Goal: Task Accomplishment & Management: Manage account settings

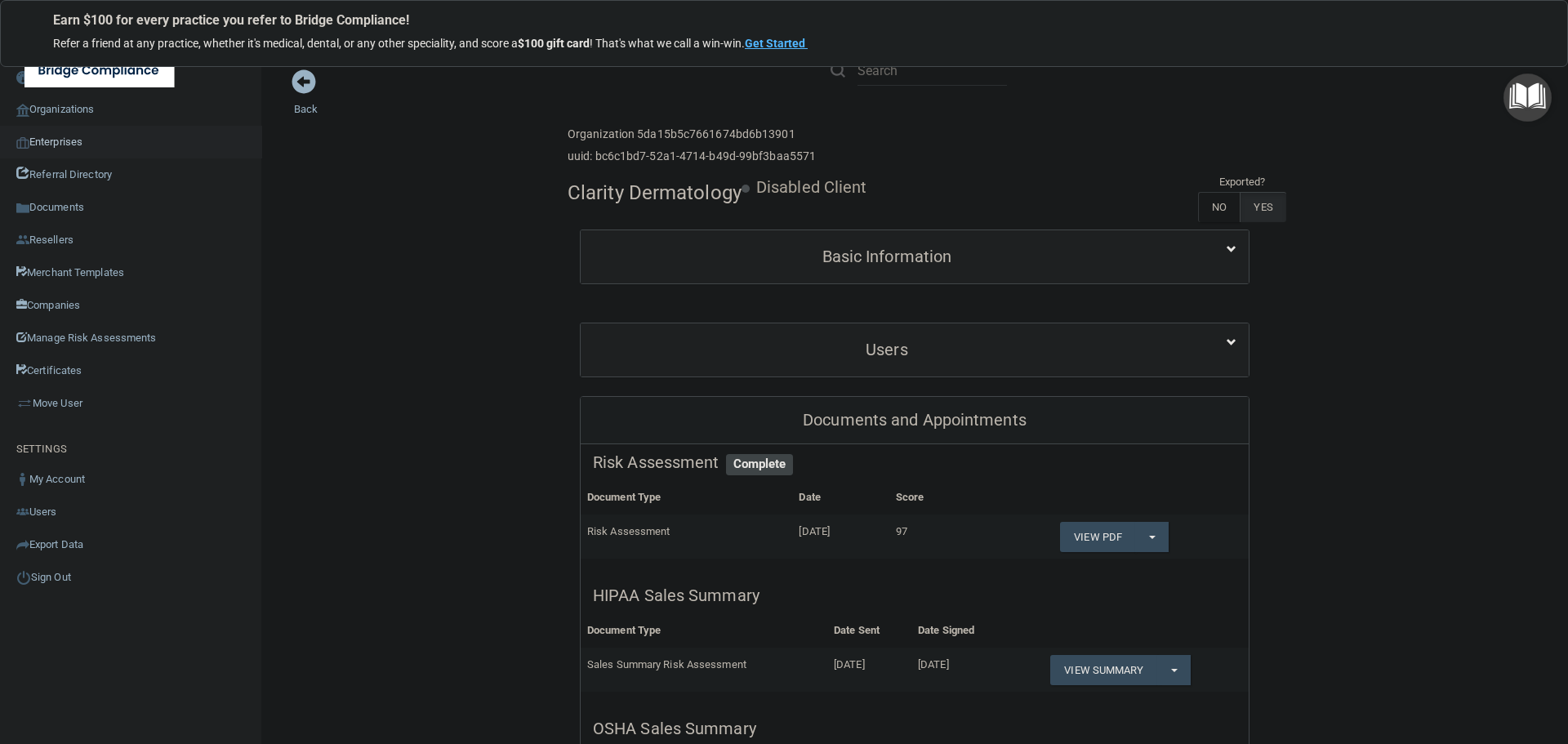
scroll to position [409, 0]
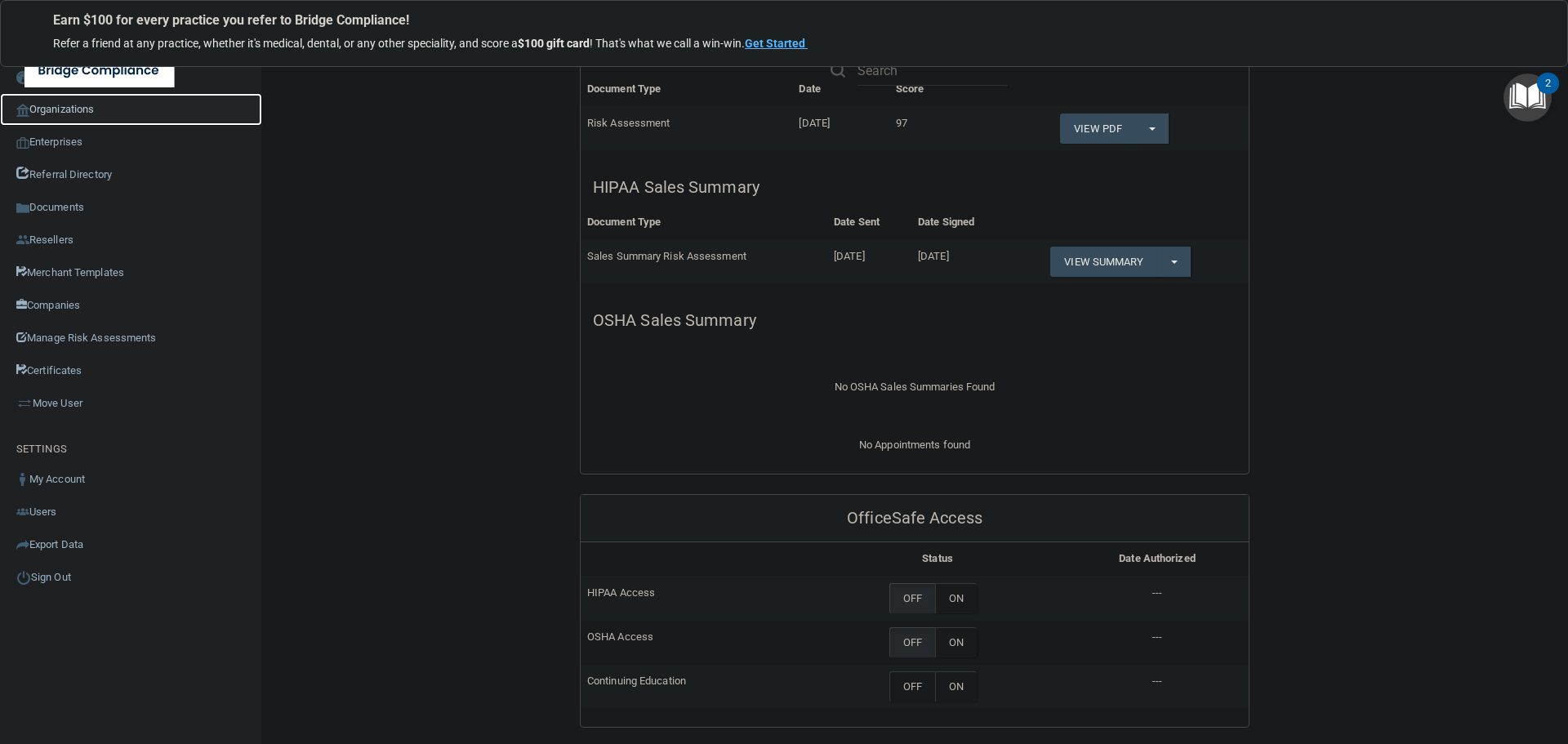
click at [73, 112] on link "Organizations" at bounding box center [131, 109] width 262 height 33
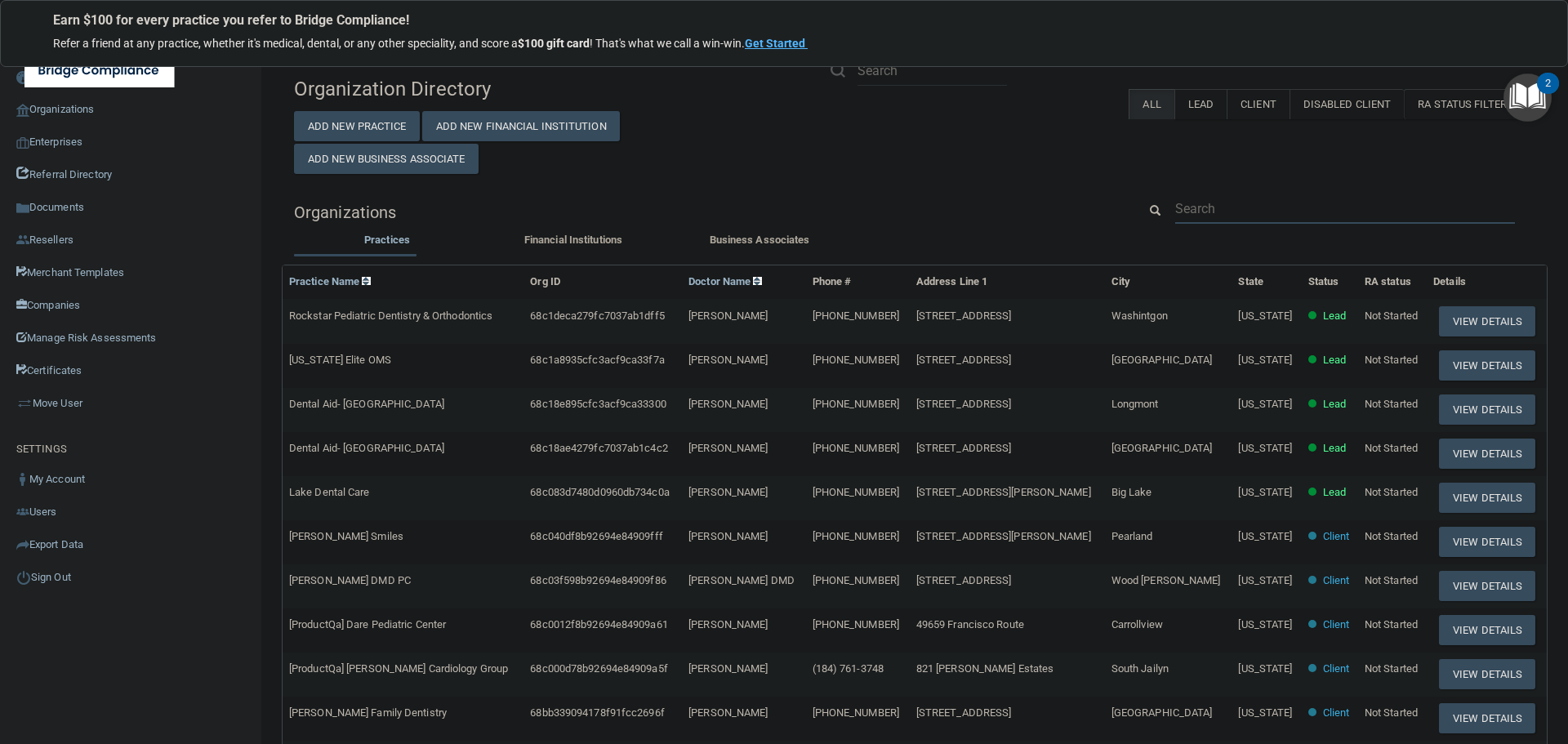
click at [1244, 215] on input "text" at bounding box center [1345, 209] width 340 height 30
paste input "[EMAIL_ADDRESS][DOMAIN_NAME]"
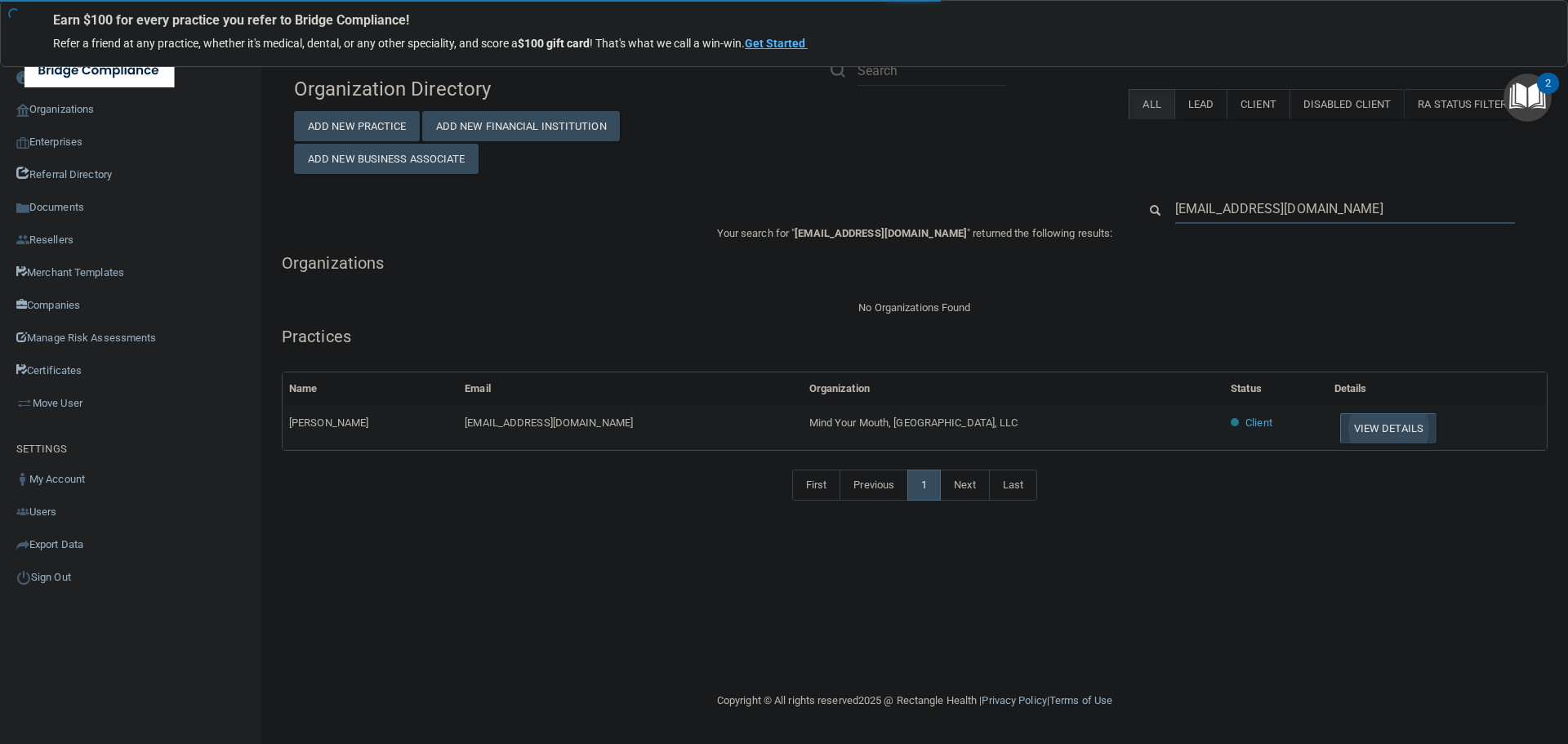
type input "[EMAIL_ADDRESS][DOMAIN_NAME]"
click at [1341, 424] on button "View Details" at bounding box center [1389, 428] width 97 height 30
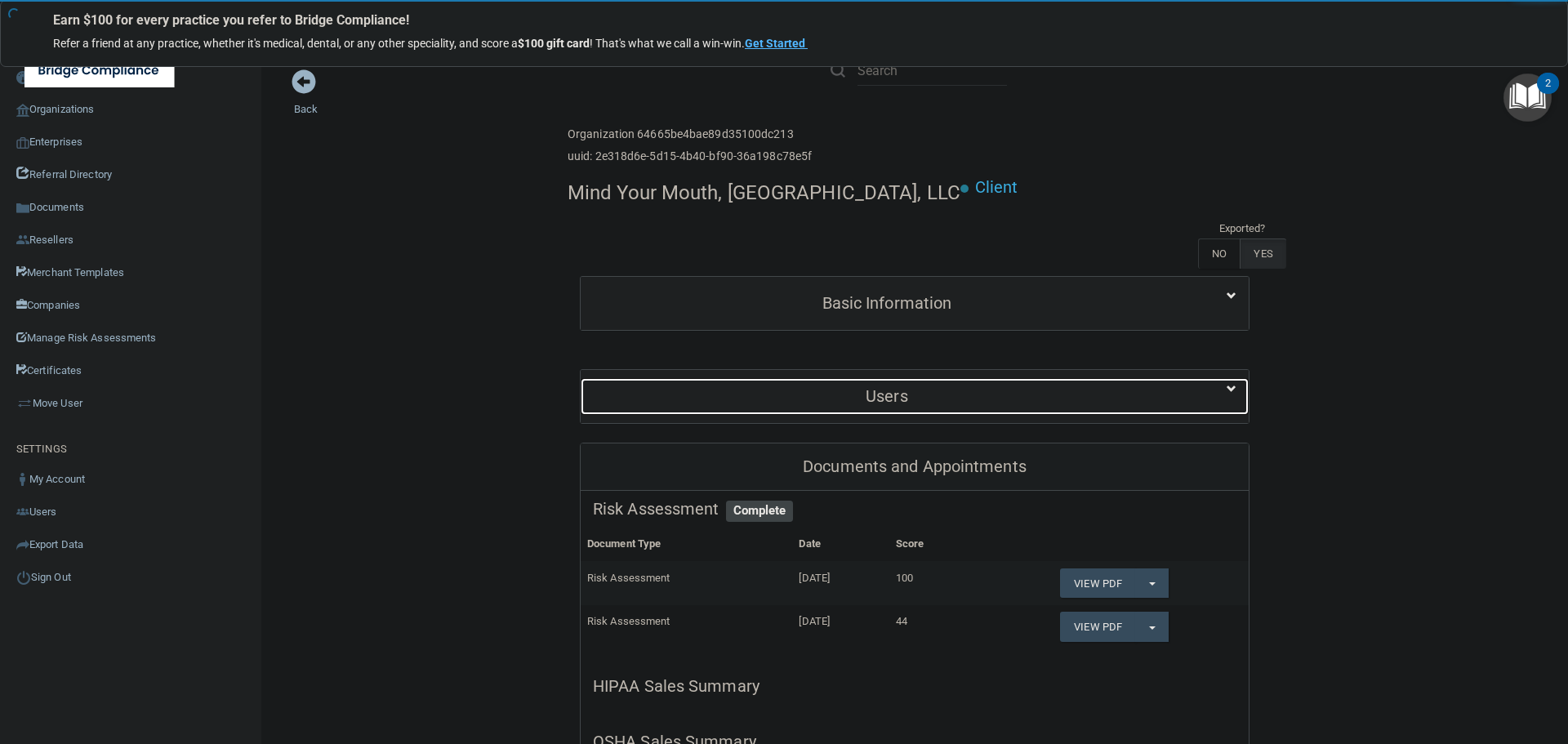
click at [931, 379] on div "Users" at bounding box center [887, 396] width 613 height 37
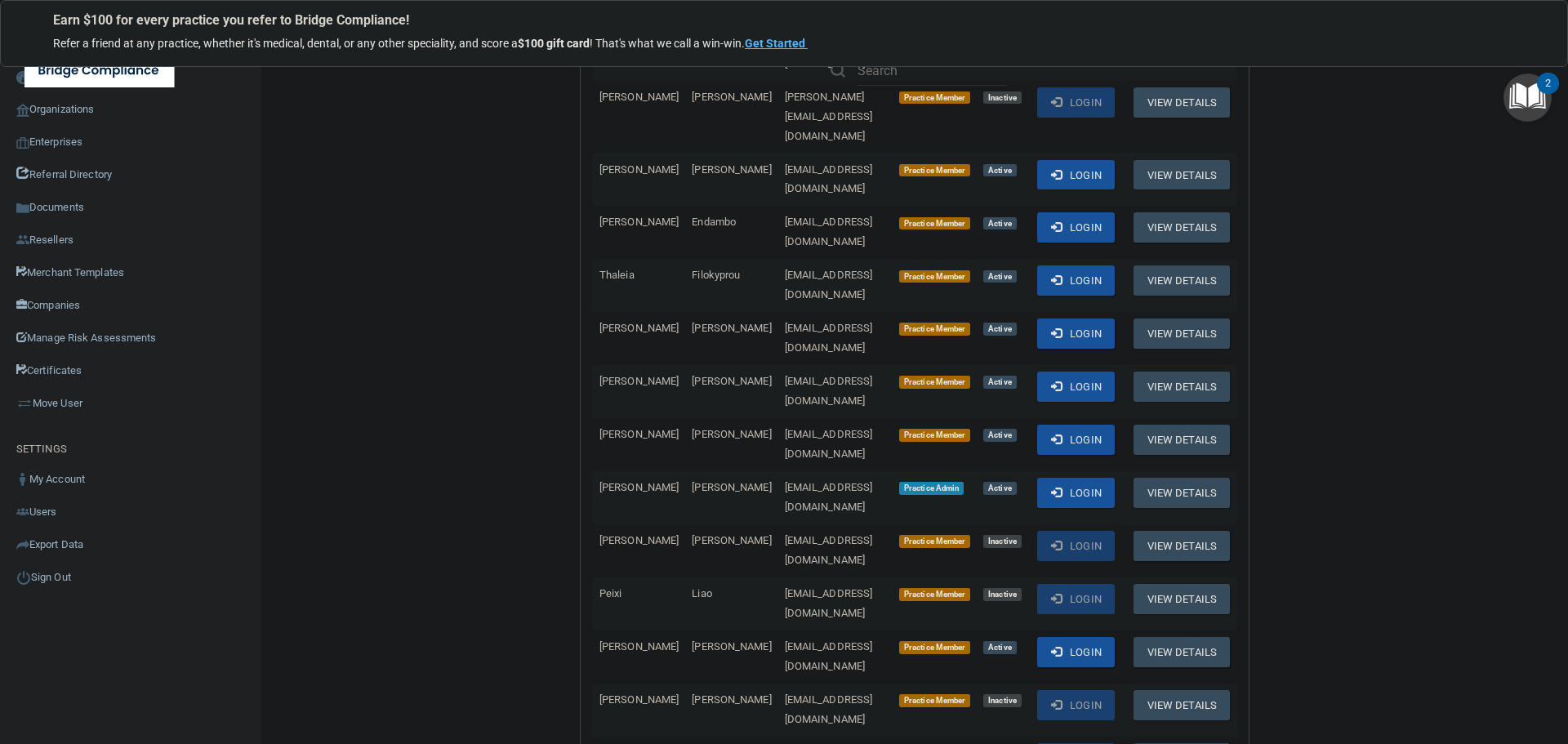
scroll to position [490, 0]
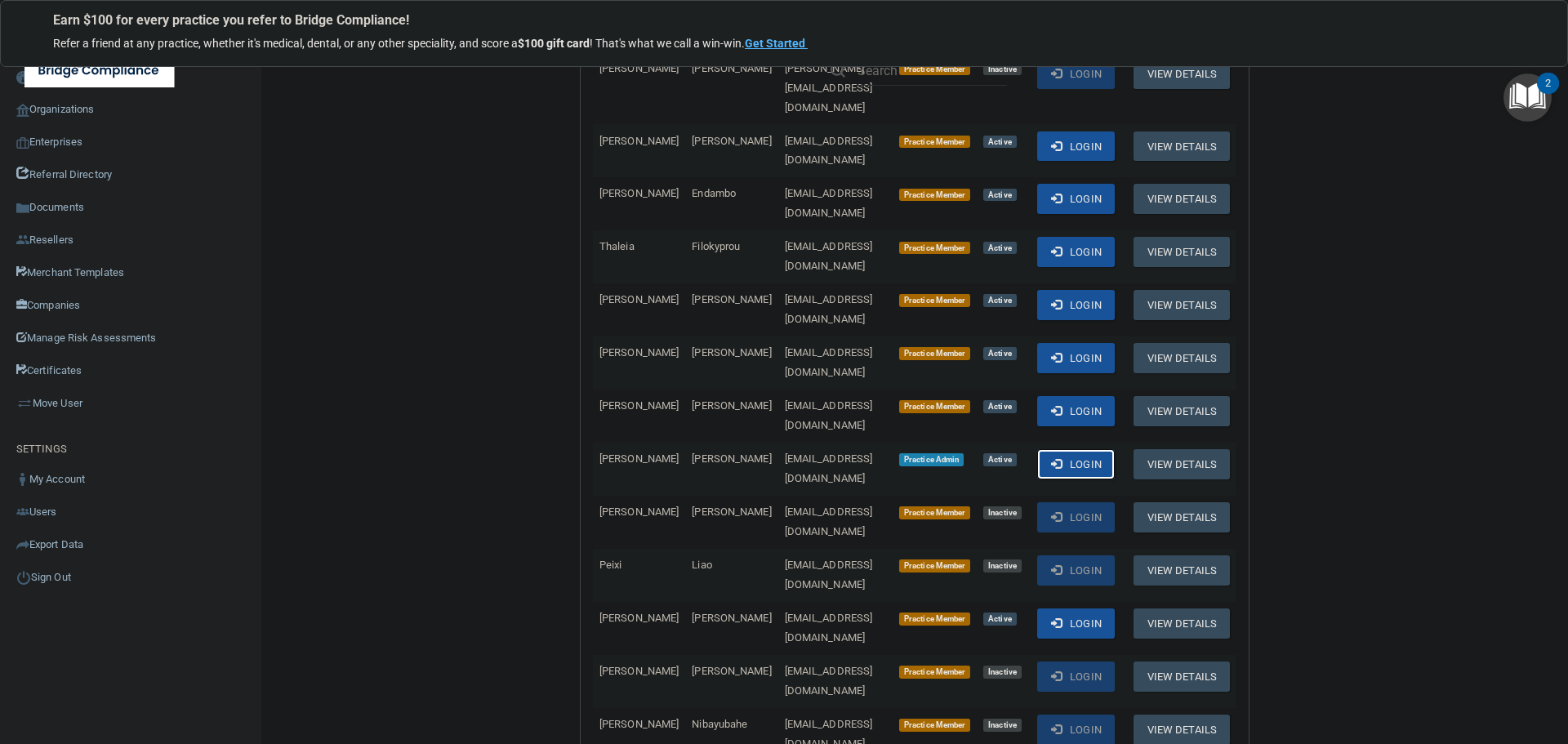
click at [1060, 458] on span at bounding box center [1056, 463] width 10 height 10
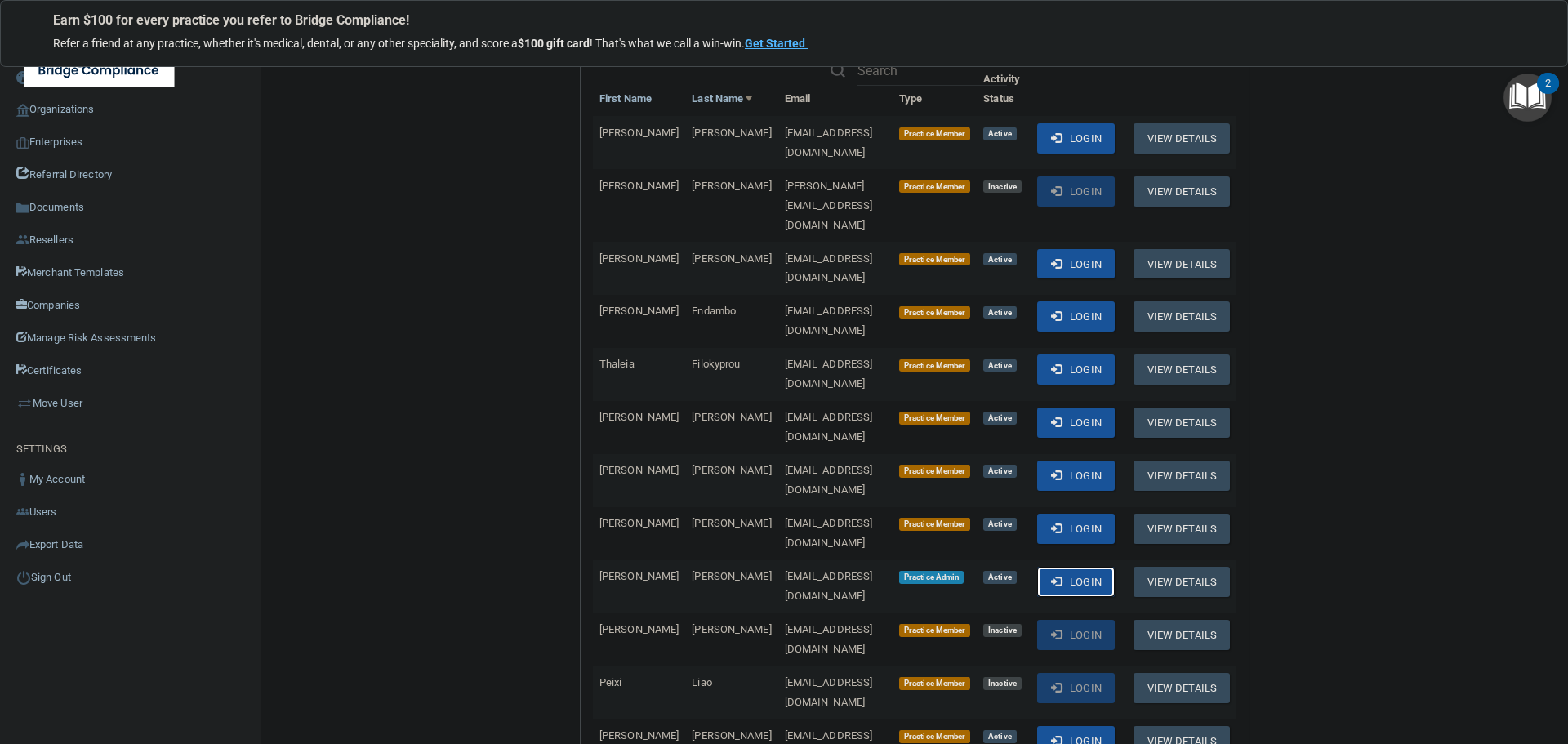
scroll to position [409, 0]
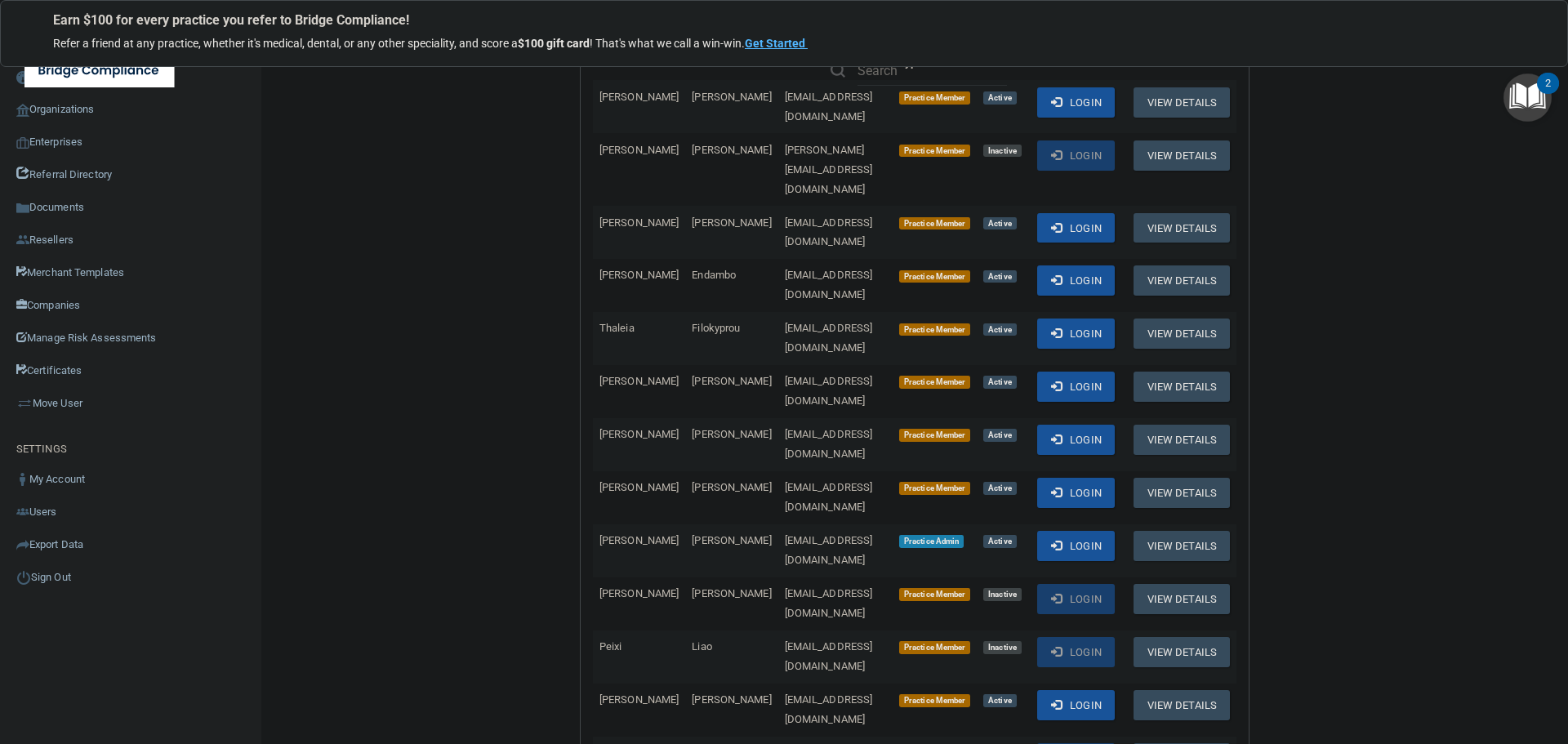
drag, startPoint x: 892, startPoint y: 404, endPoint x: 722, endPoint y: 400, distance: 170.0
click at [779, 524] on td "[EMAIL_ADDRESS][DOMAIN_NAME]" at bounding box center [836, 550] width 115 height 54
copy span "[EMAIL_ADDRESS][DOMAIN_NAME]"
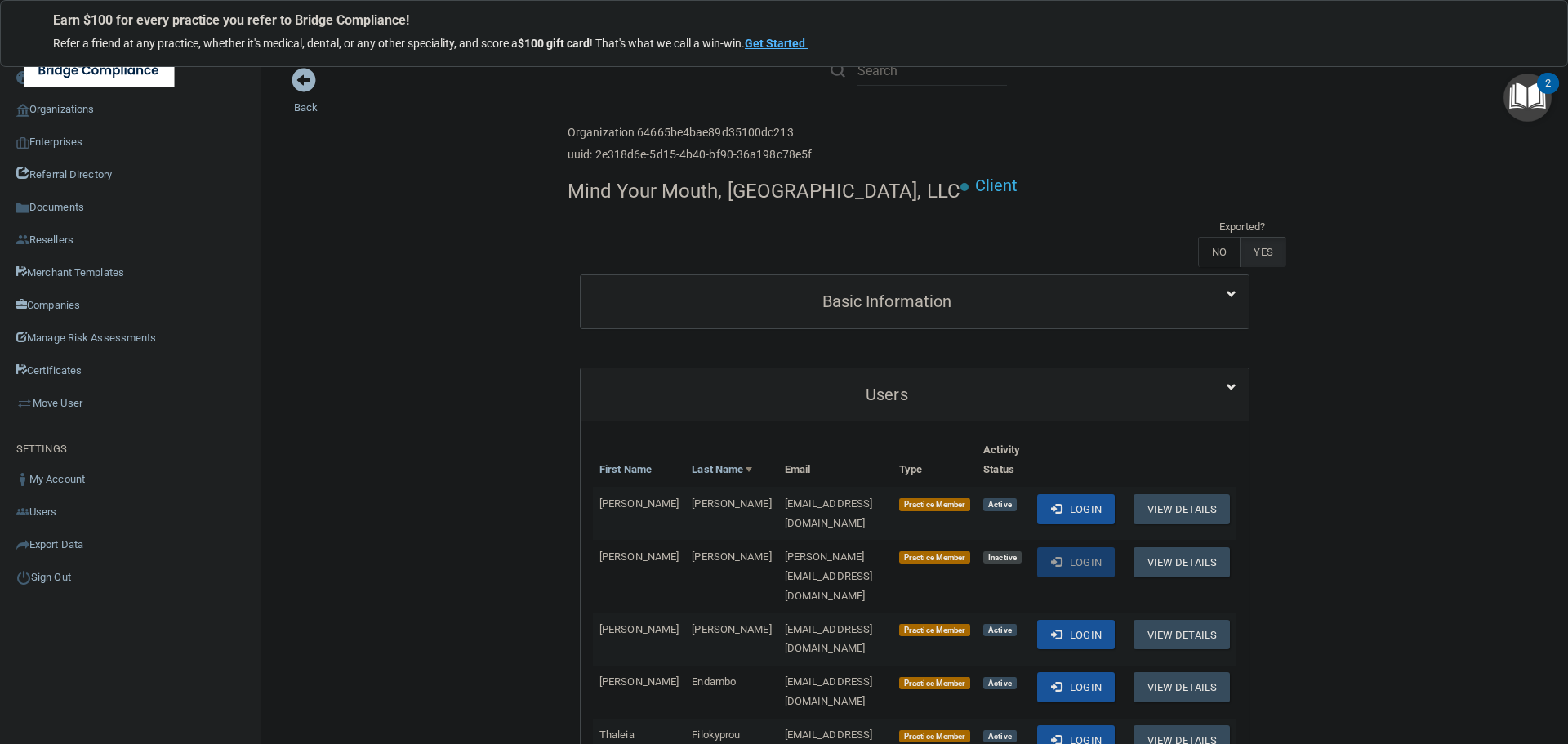
scroll to position [0, 0]
click at [590, 191] on h4 "Mind Your Mouth, [GEOGRAPHIC_DATA], LLC" at bounding box center [764, 193] width 393 height 22
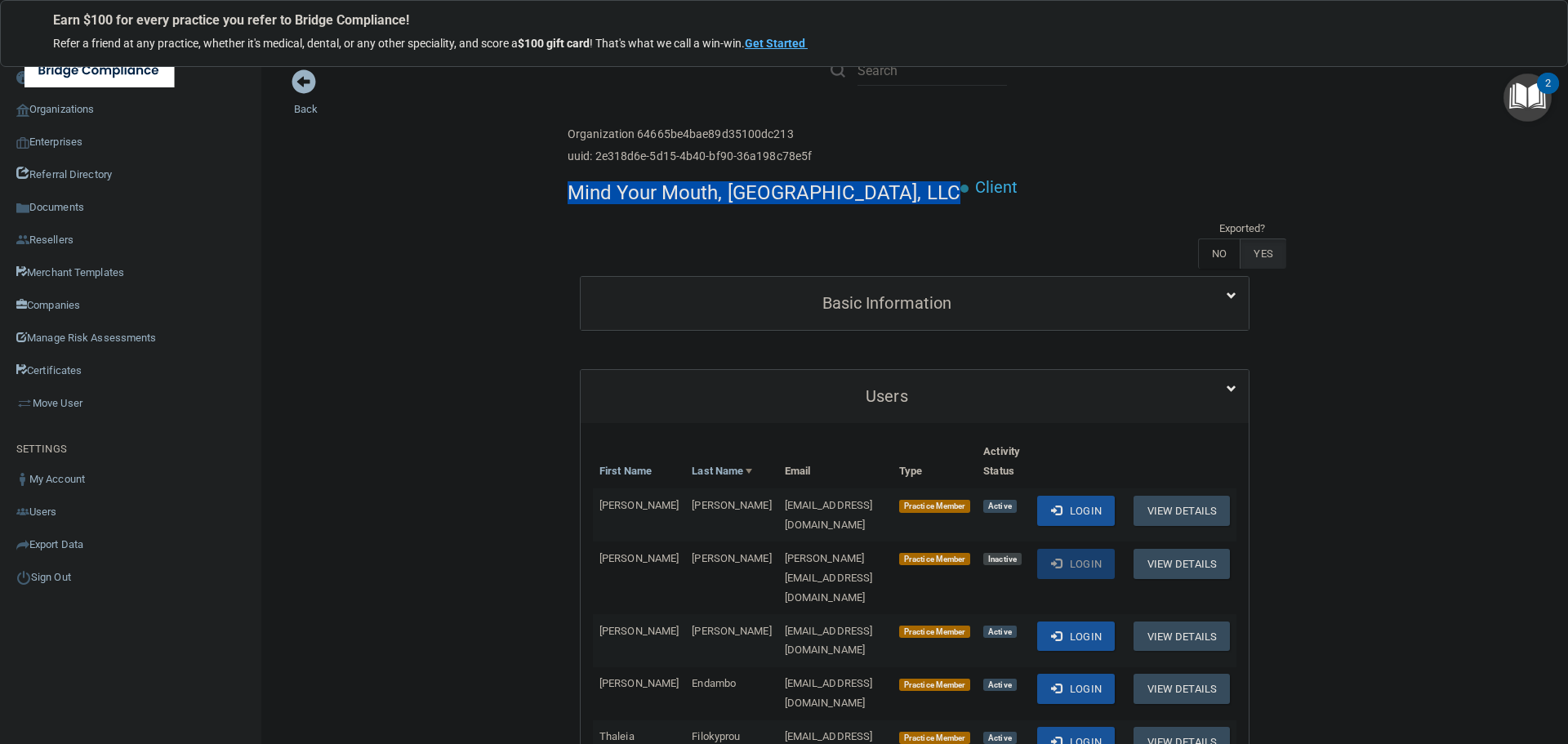
click at [590, 191] on h4 "Mind Your Mouth, [GEOGRAPHIC_DATA], LLC" at bounding box center [764, 193] width 393 height 22
copy div "Mind Your Mouth, [GEOGRAPHIC_DATA], LLC"
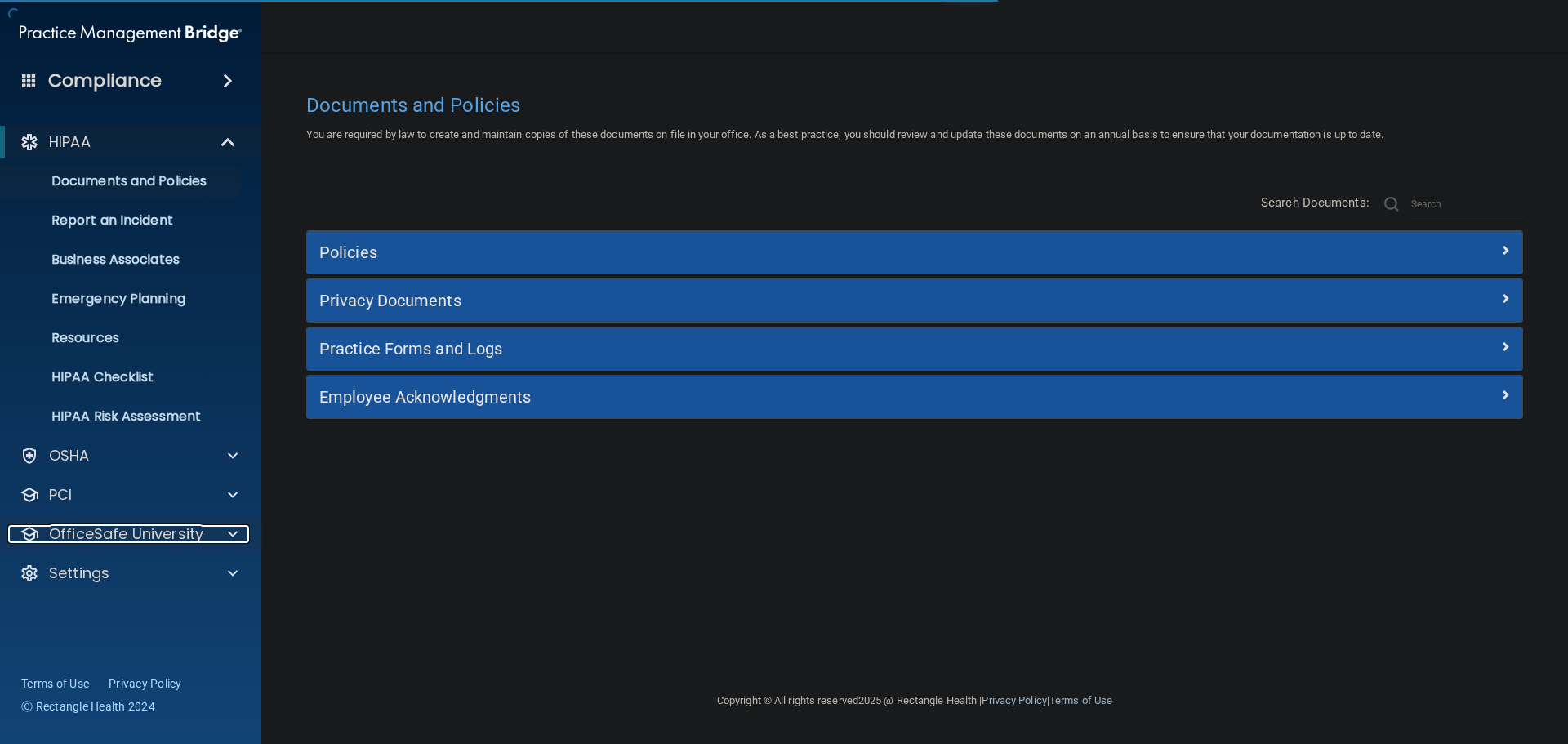
click at [231, 530] on span at bounding box center [233, 534] width 9 height 20
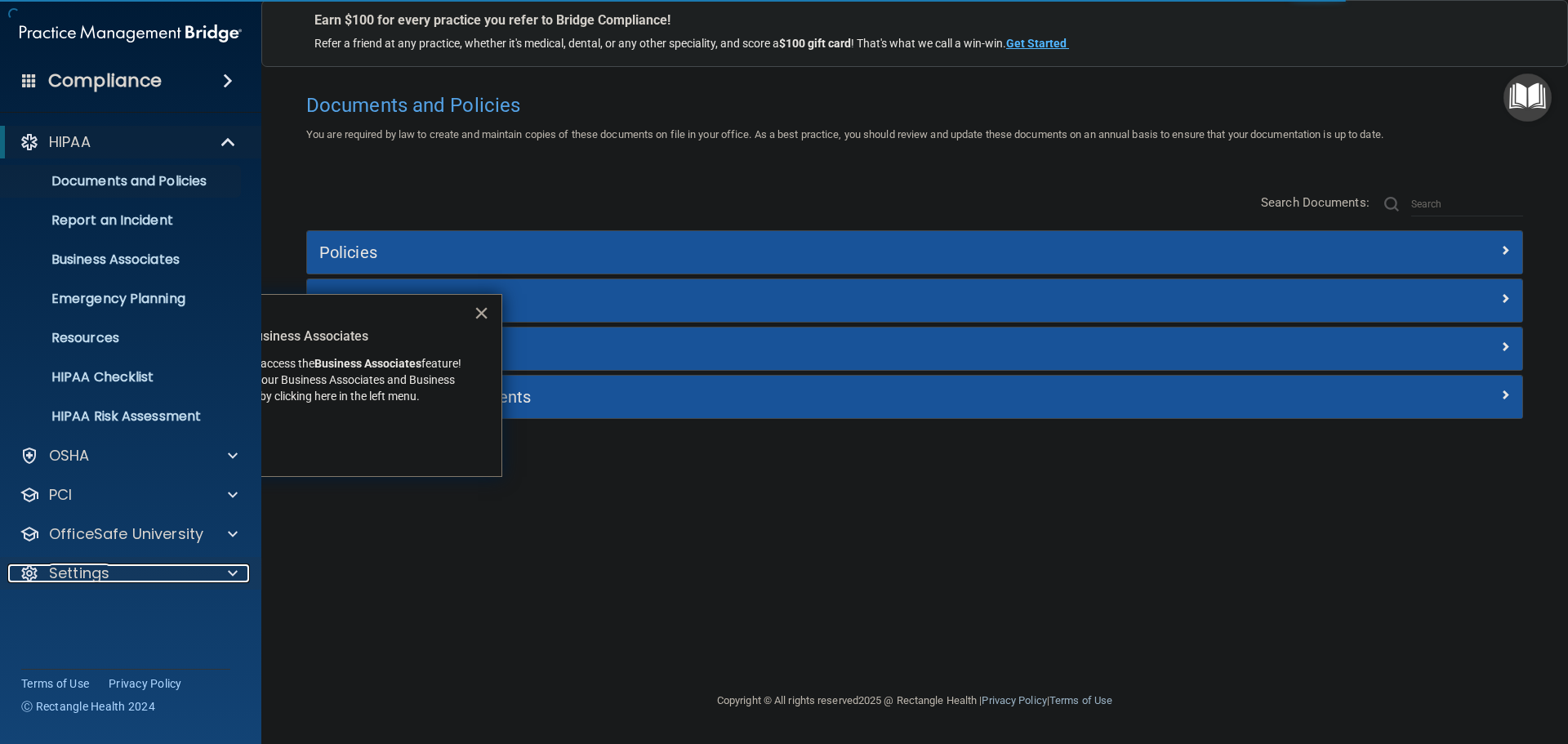
click at [224, 568] on div at bounding box center [229, 573] width 40 height 20
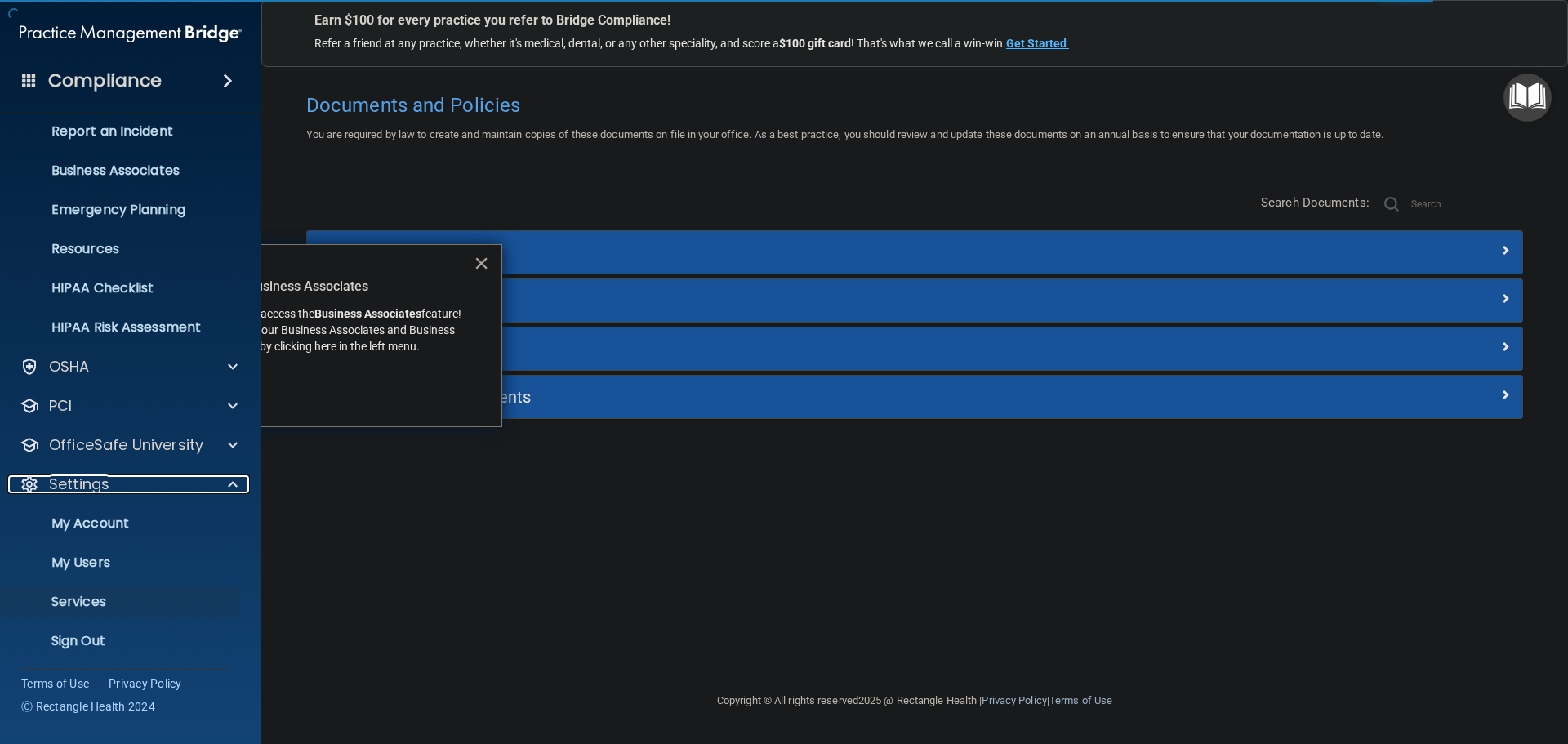
scroll to position [91, 0]
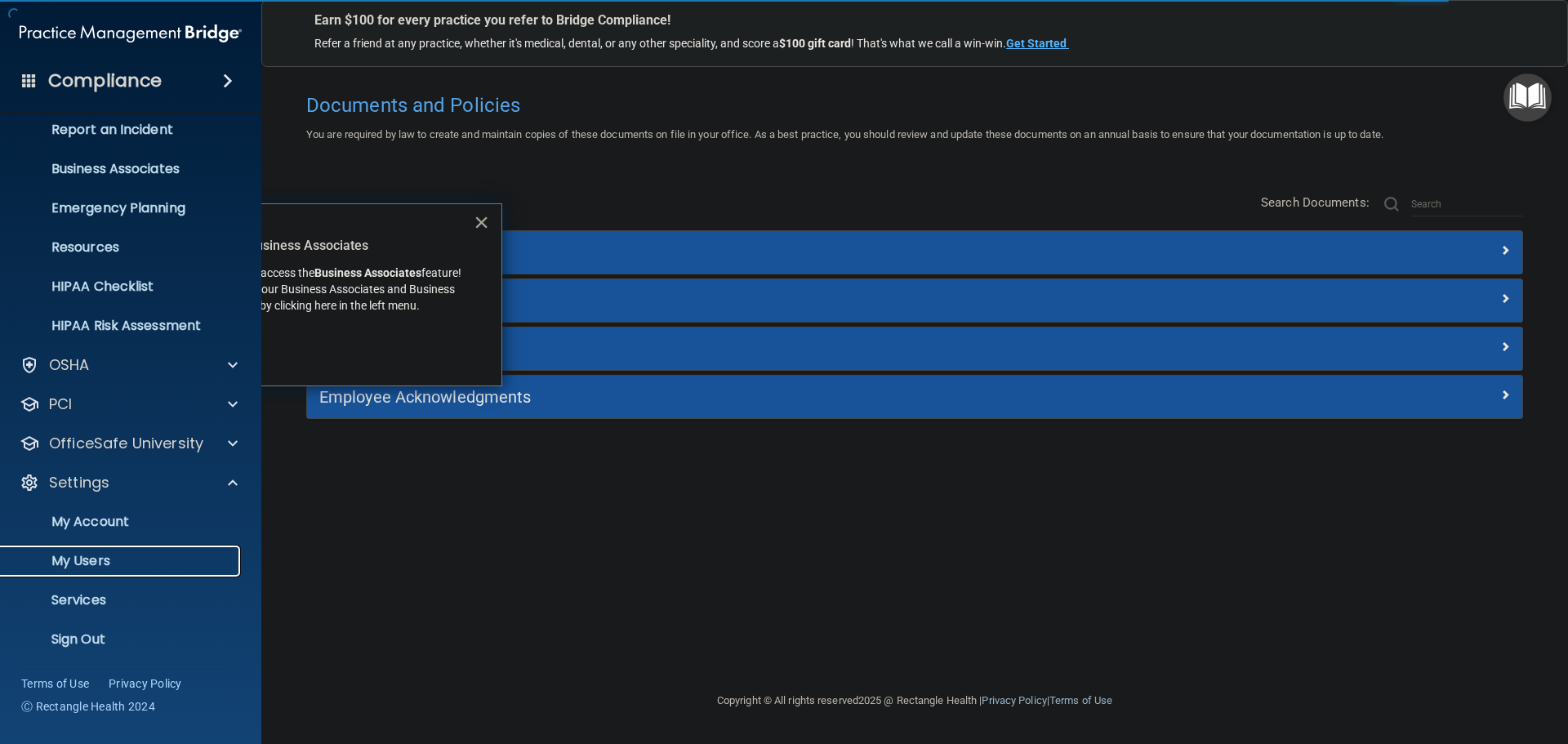
click at [89, 553] on p "My Users" at bounding box center [121, 561] width 223 height 16
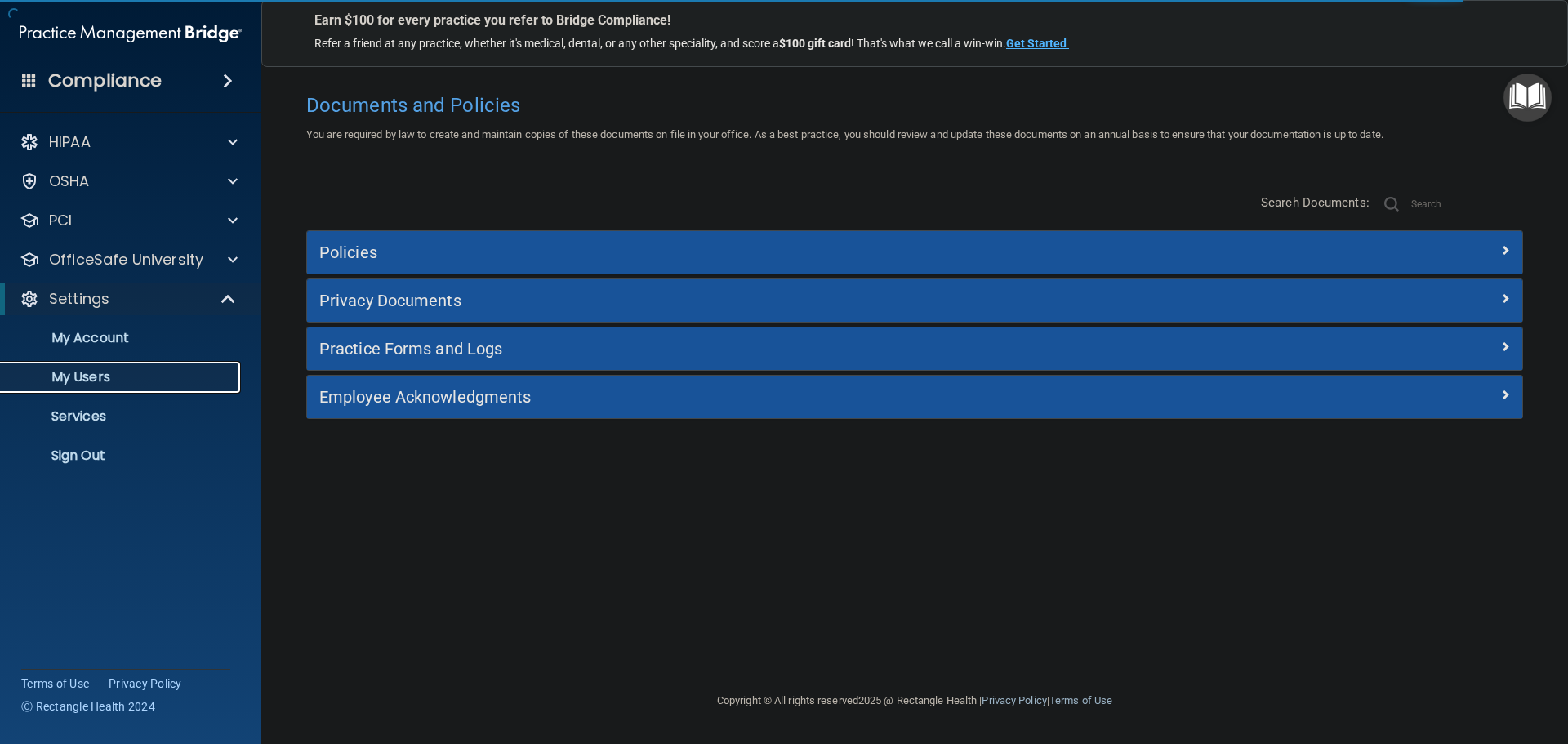
select select "20"
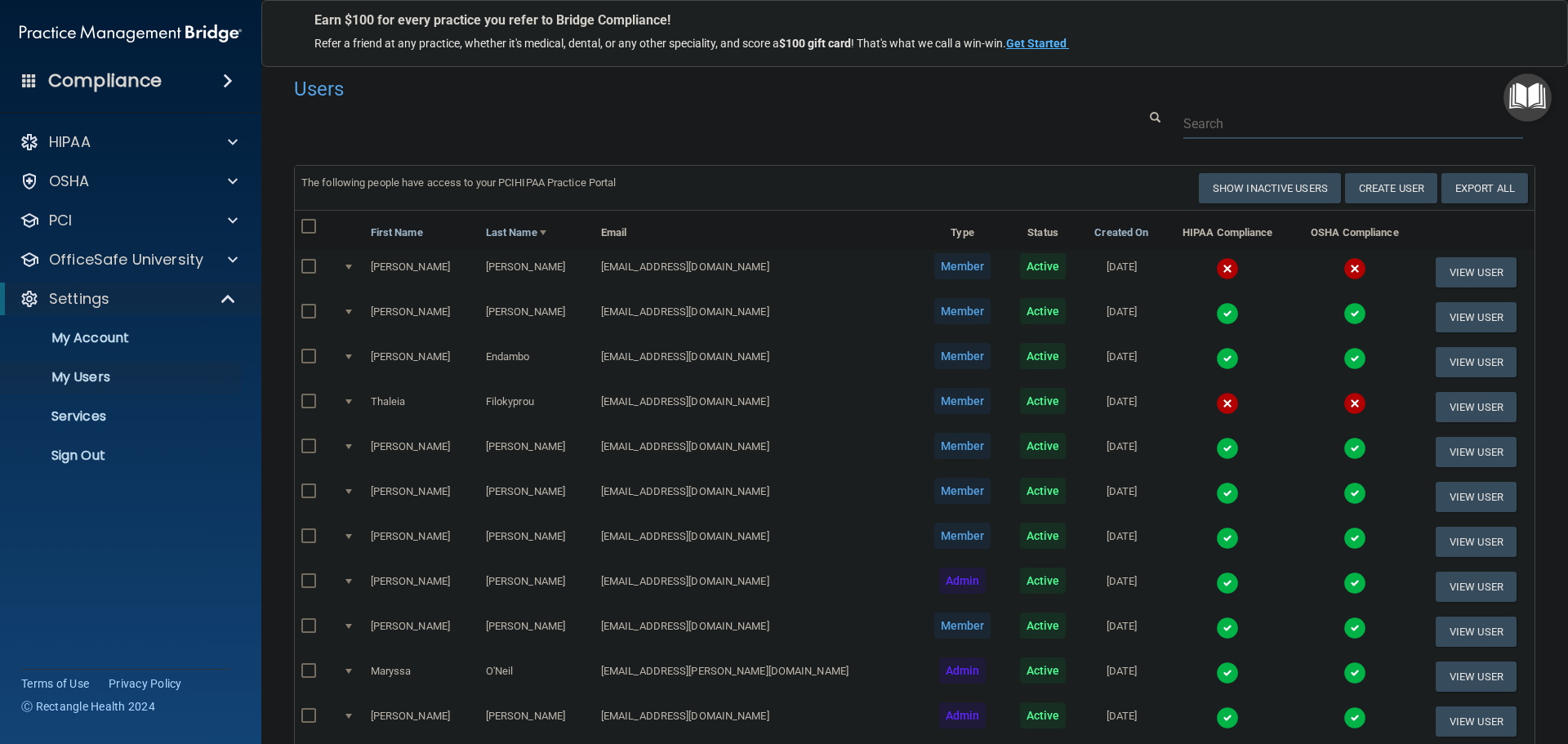
click at [1211, 131] on input "text" at bounding box center [1354, 124] width 340 height 30
paste input "[EMAIL_ADDRESS][DOMAIN_NAME]"
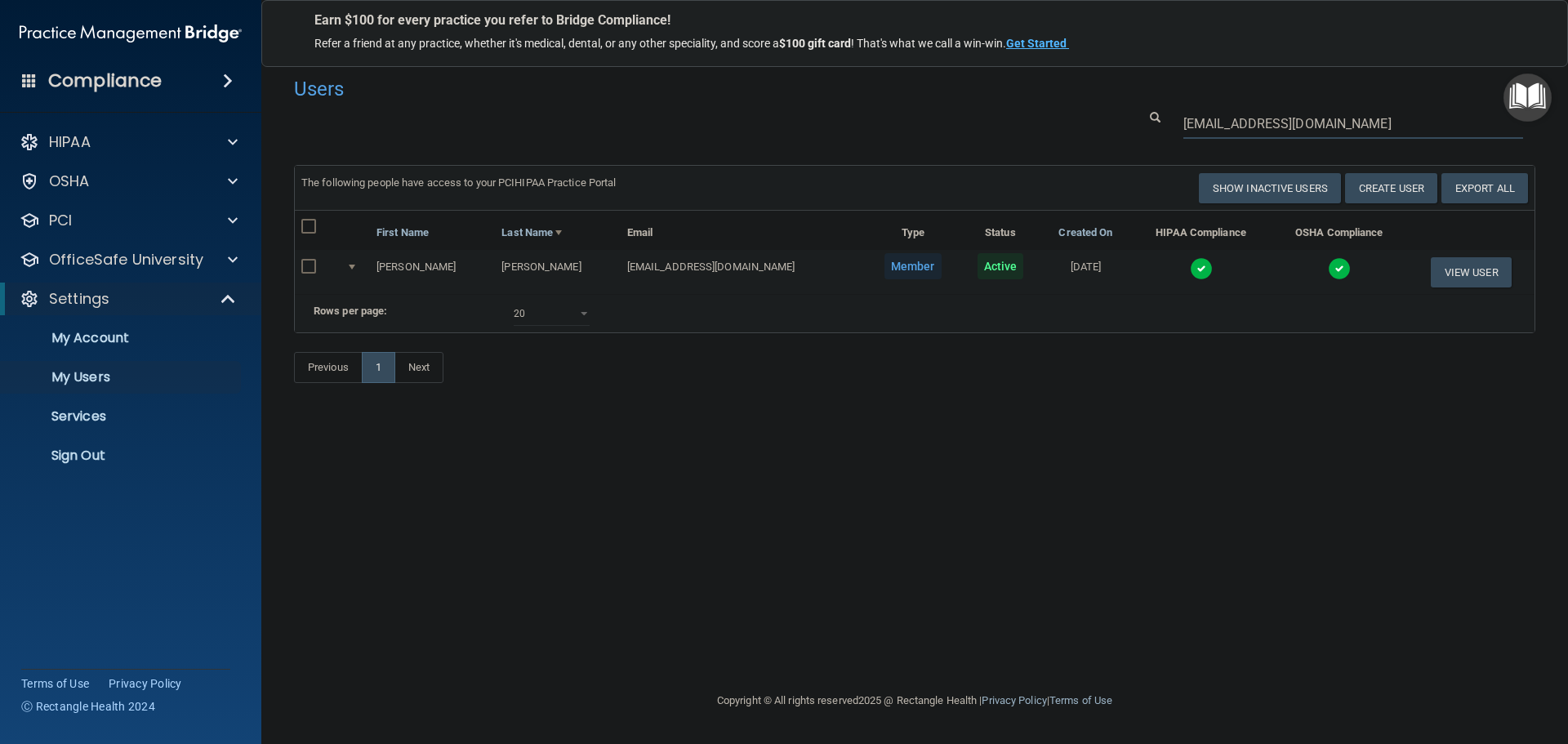
type input "[EMAIL_ADDRESS][DOMAIN_NAME]"
click at [1190, 270] on img at bounding box center [1202, 269] width 23 height 23
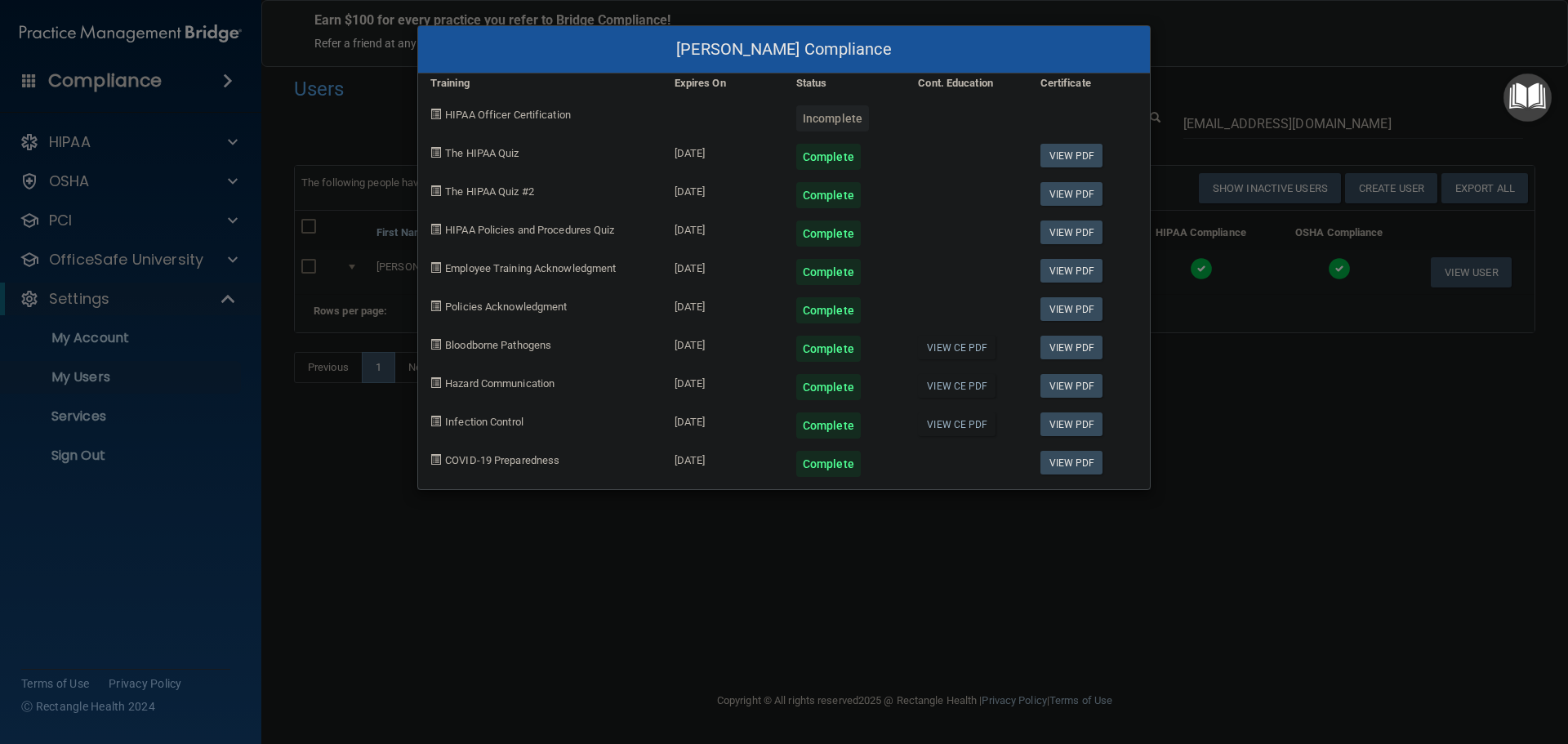
click at [811, 552] on div "[PERSON_NAME] Compliance Training Expires On Status Cont. Education Certificate…" at bounding box center [784, 372] width 1568 height 744
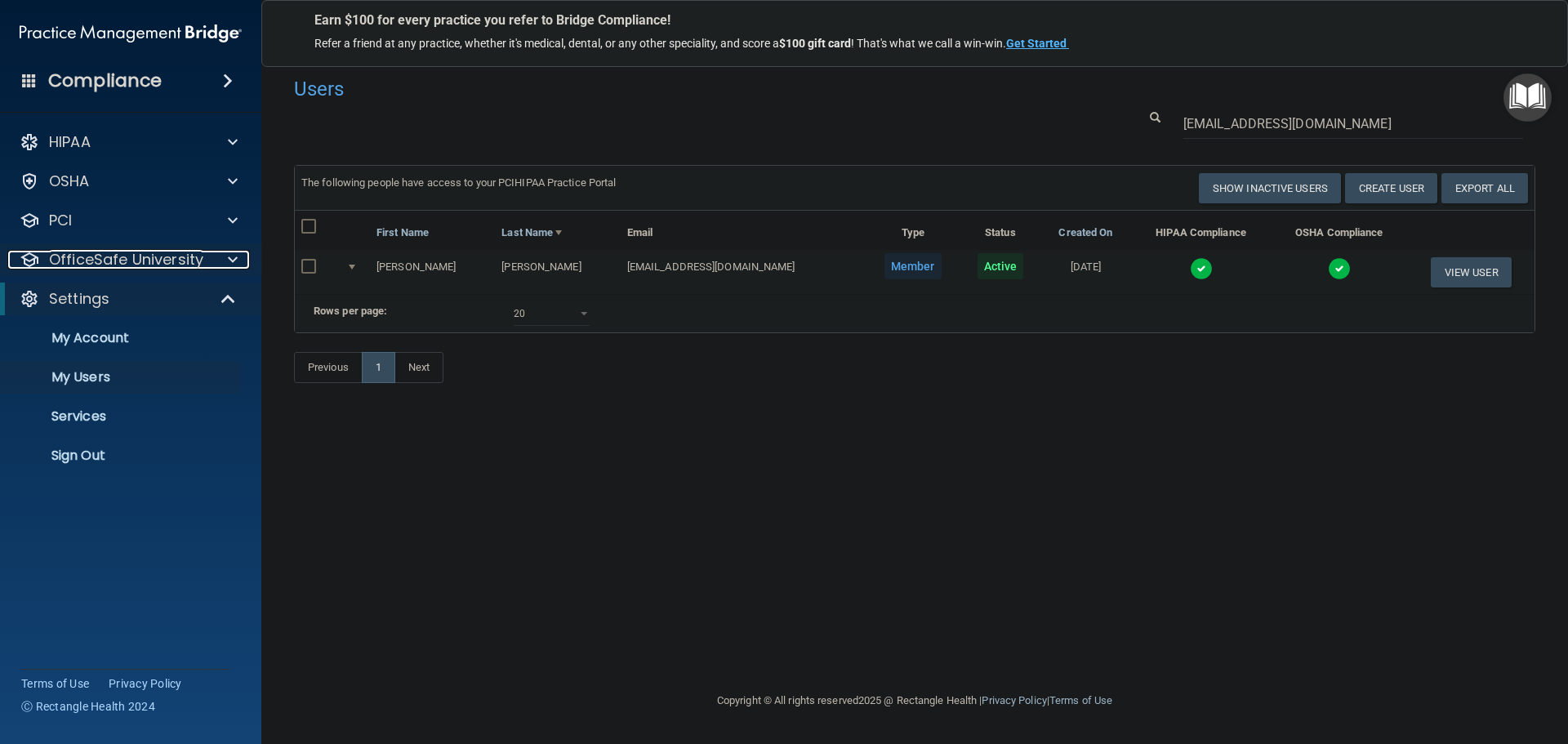
click at [229, 258] on span at bounding box center [233, 259] width 9 height 20
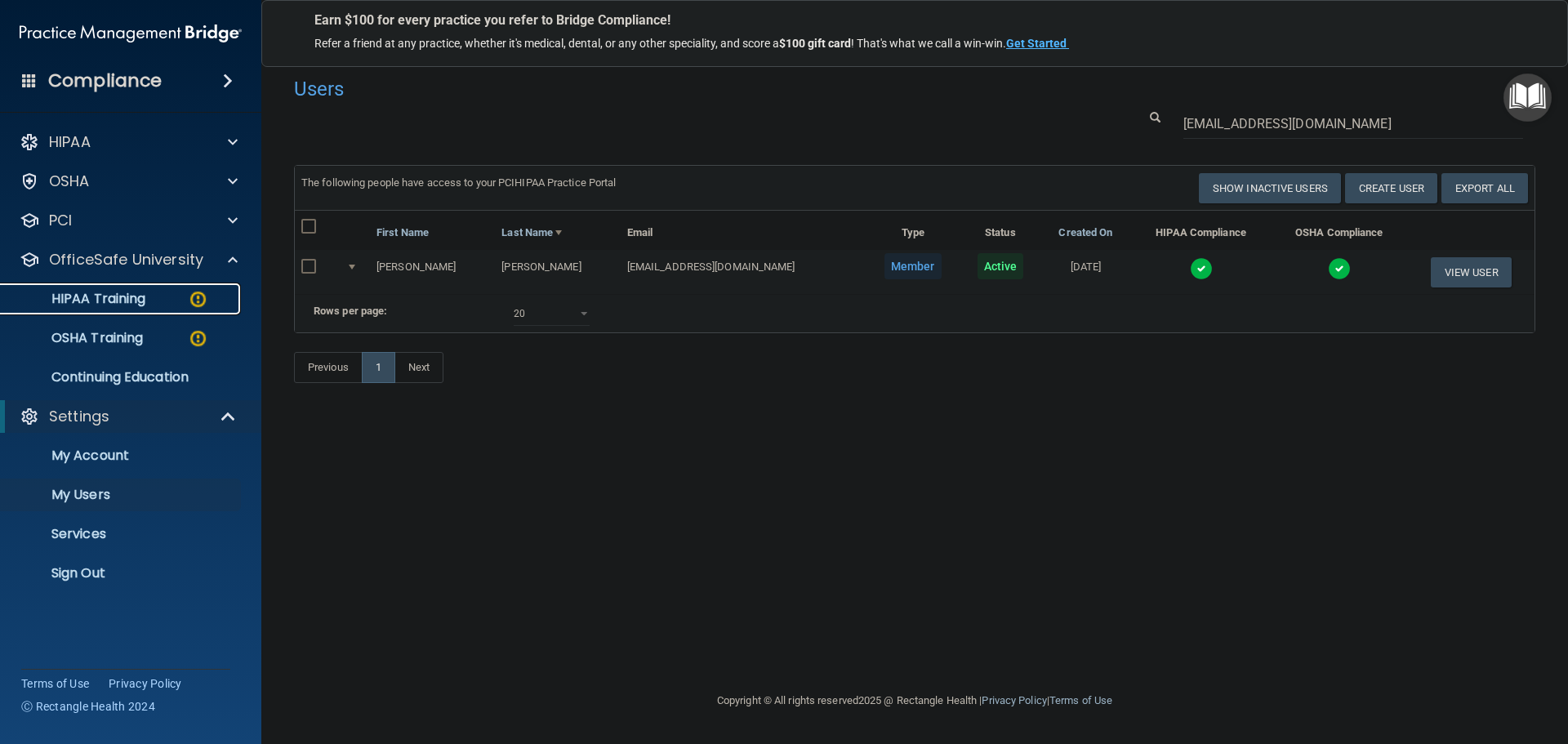
click at [197, 295] on img at bounding box center [198, 300] width 21 height 21
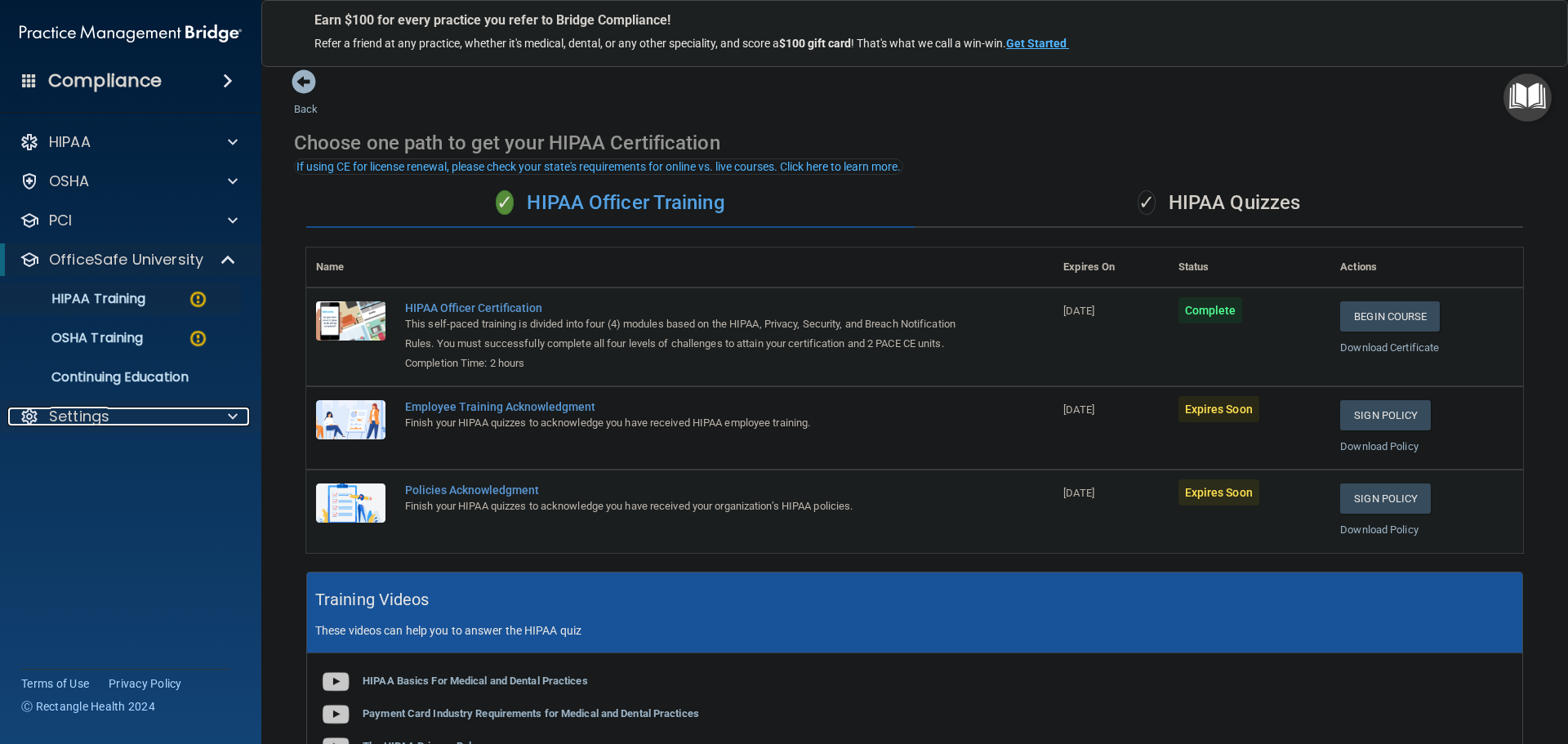
click at [232, 421] on span at bounding box center [233, 416] width 9 height 20
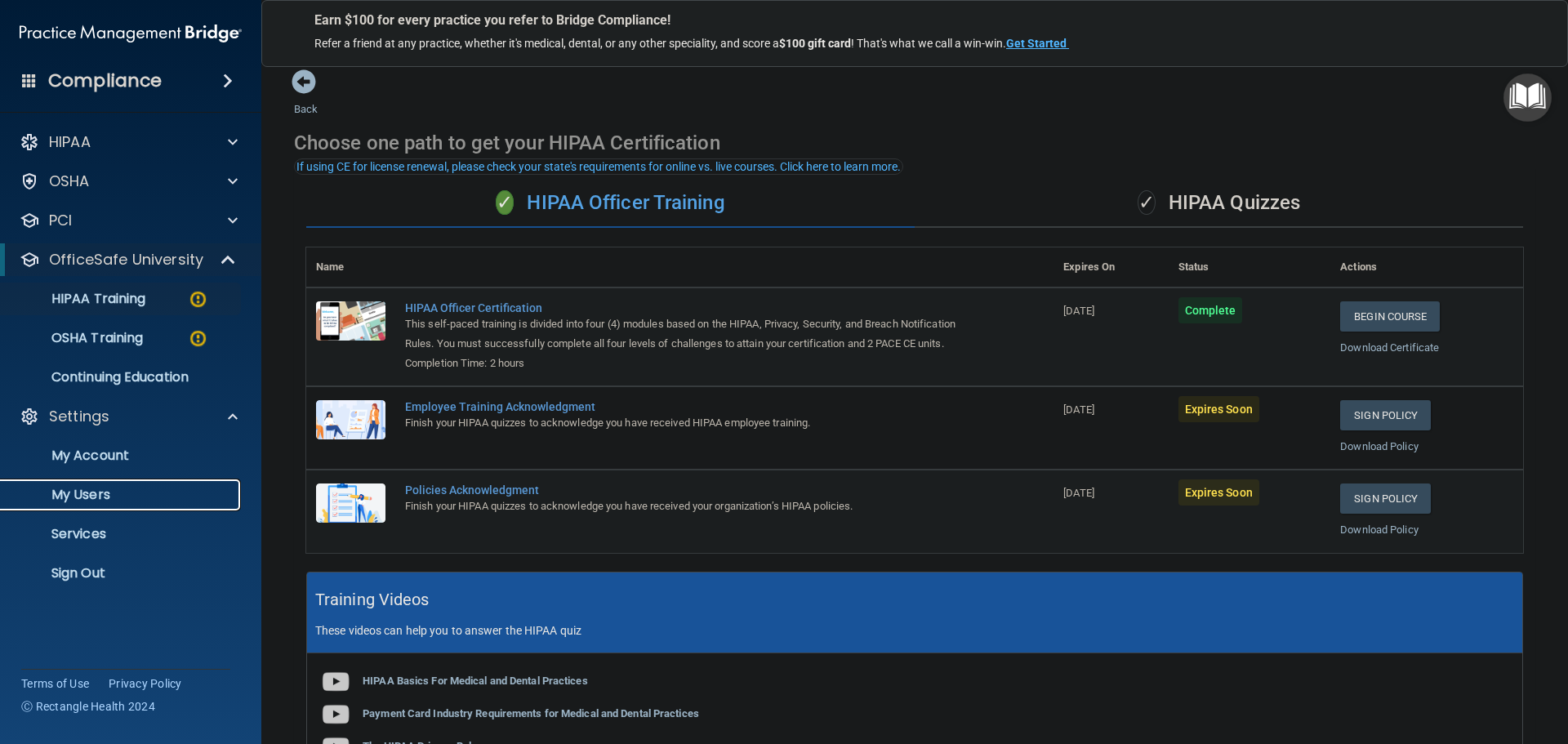
click at [112, 486] on link "My Users" at bounding box center [113, 495] width 257 height 33
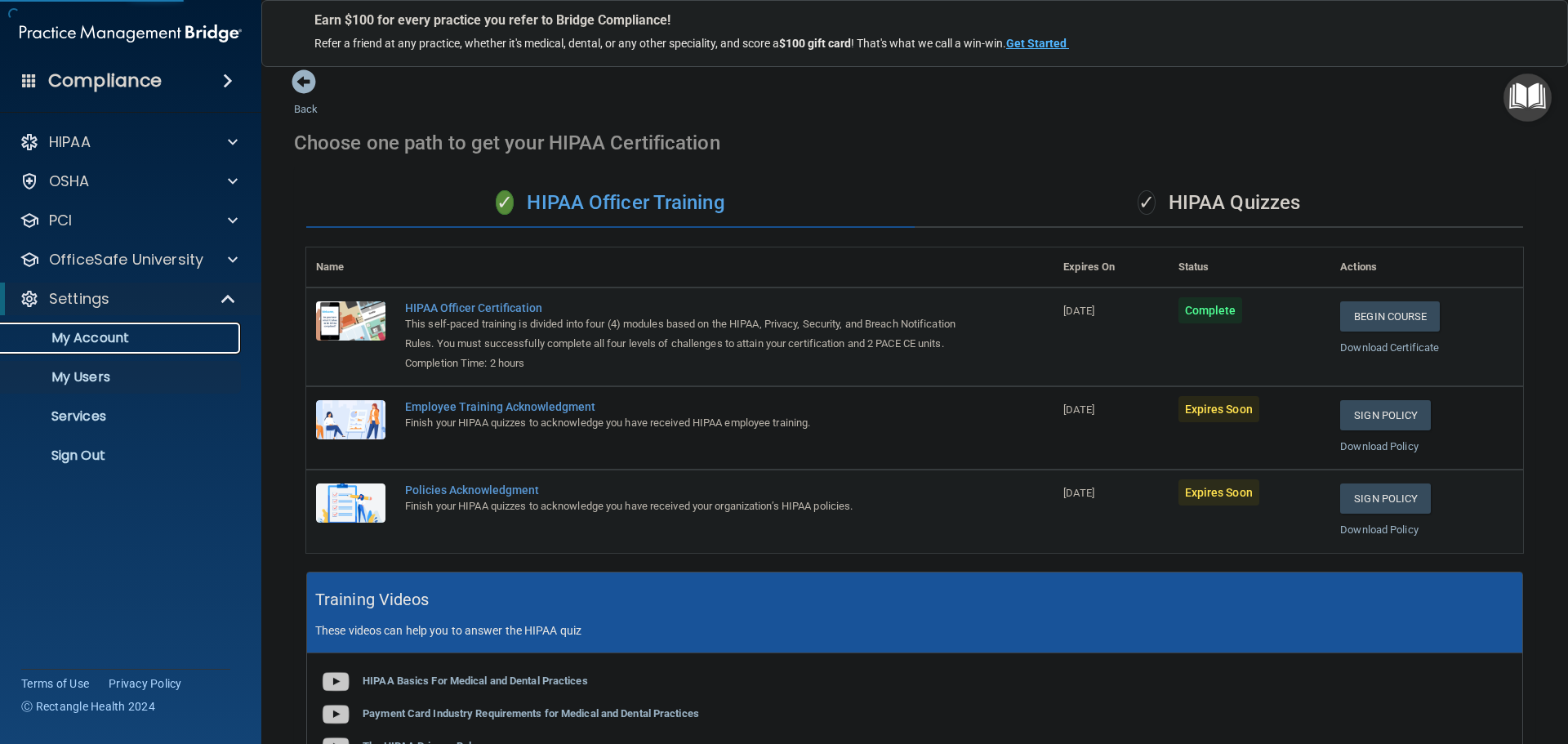
click at [104, 336] on p "My Account" at bounding box center [121, 337] width 223 height 16
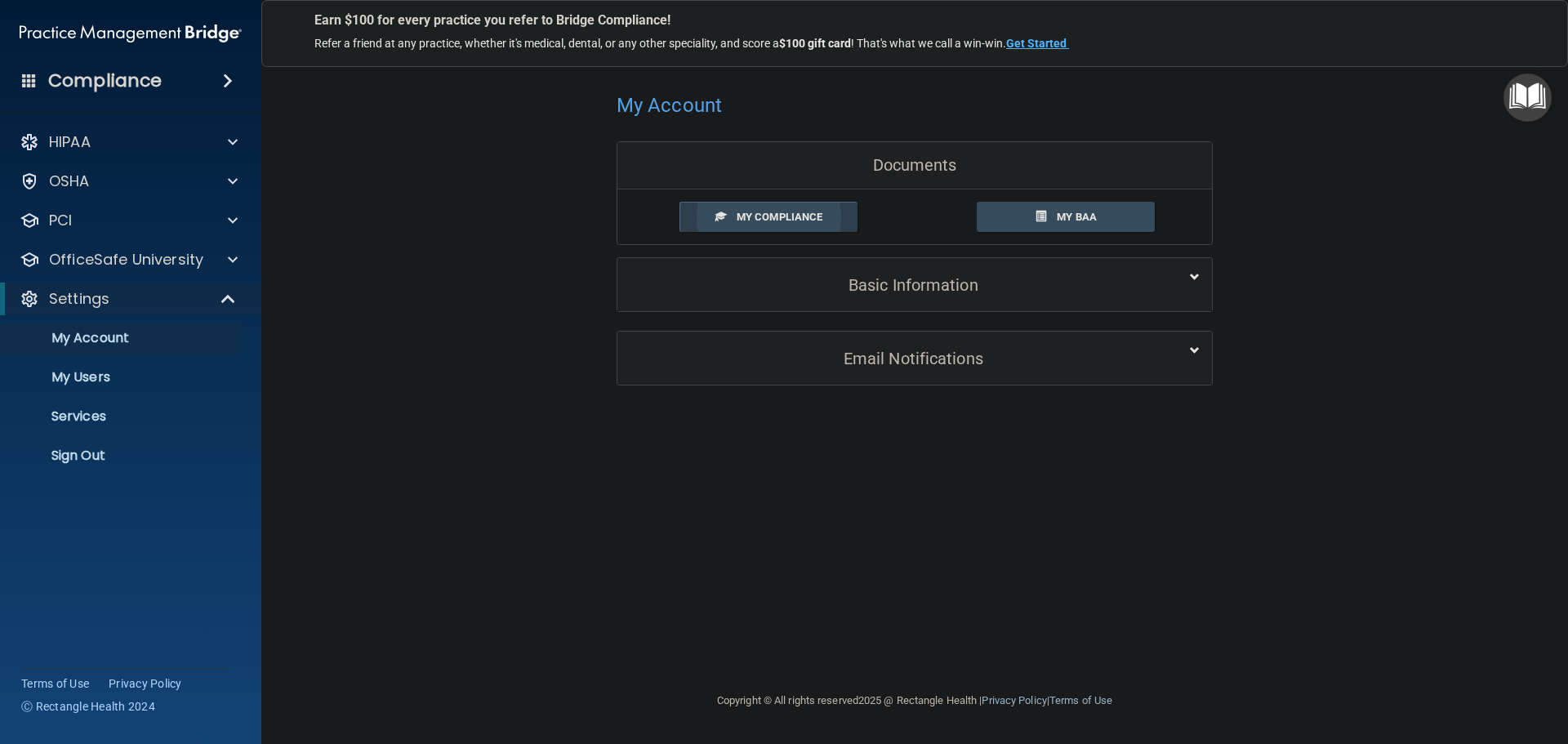
click at [789, 219] on span "My Compliance" at bounding box center [779, 216] width 85 height 12
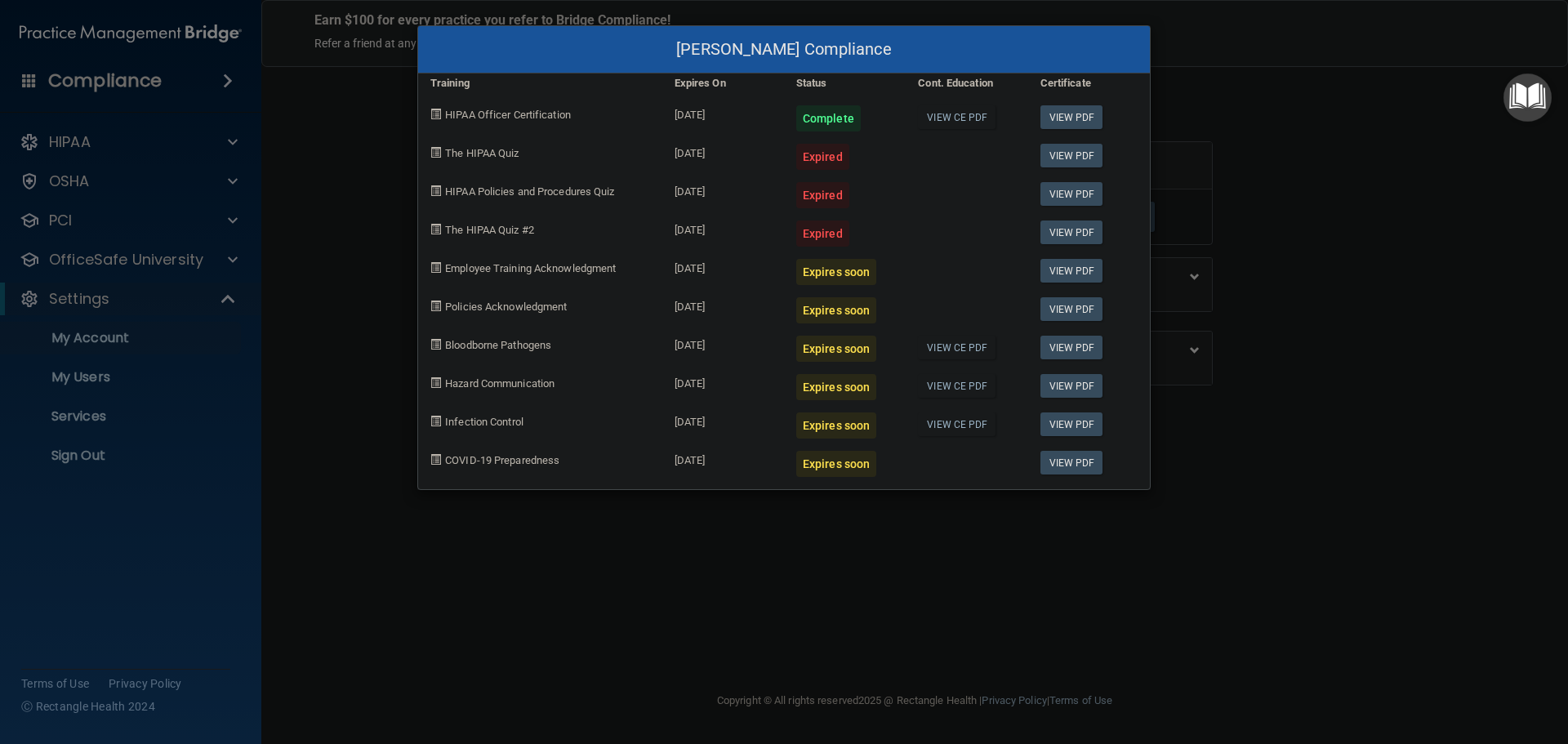
click at [380, 313] on div "[PERSON_NAME] Compliance Training Expires On Status Cont. Education Certificate…" at bounding box center [784, 372] width 1568 height 744
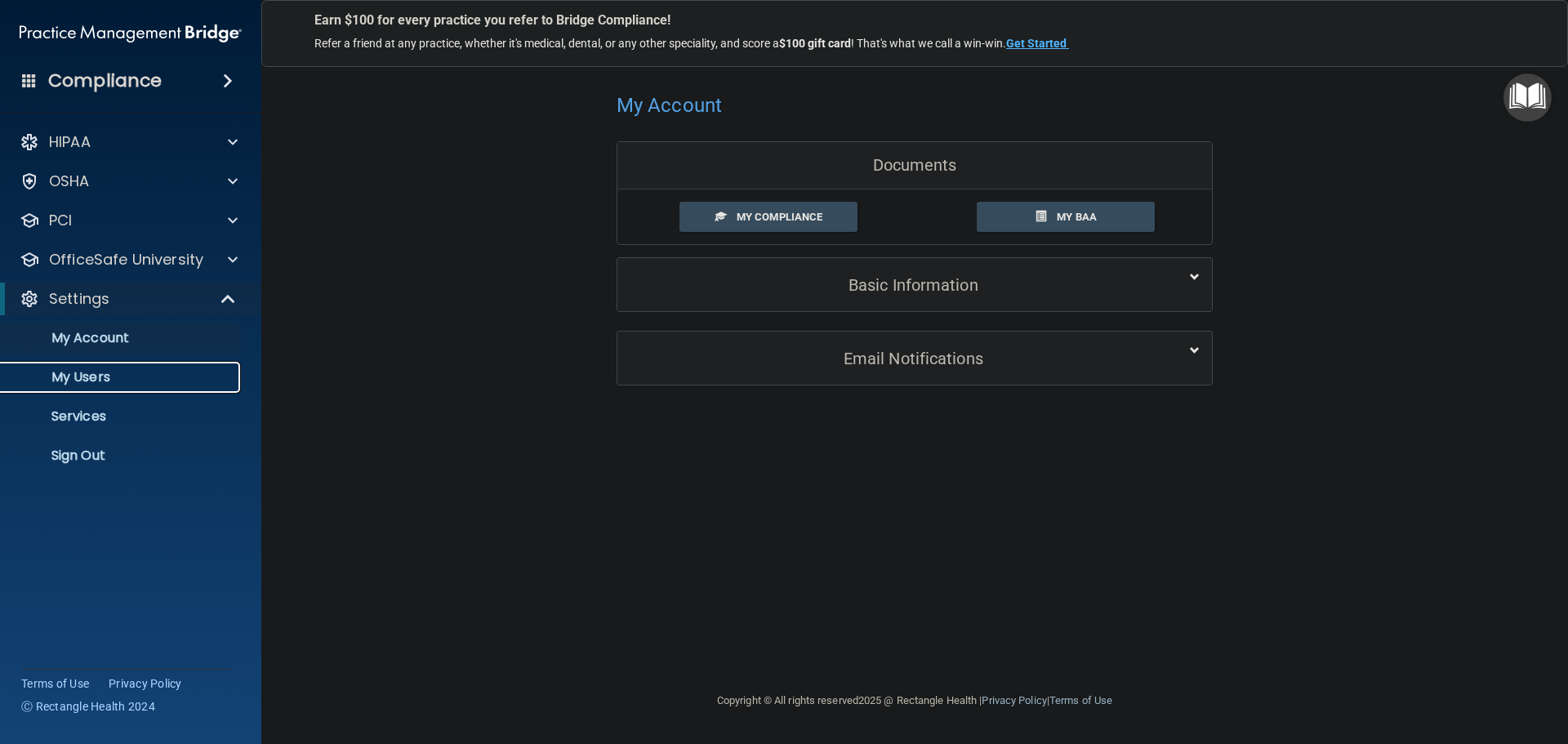
click at [102, 372] on p "My Users" at bounding box center [121, 377] width 223 height 16
select select "20"
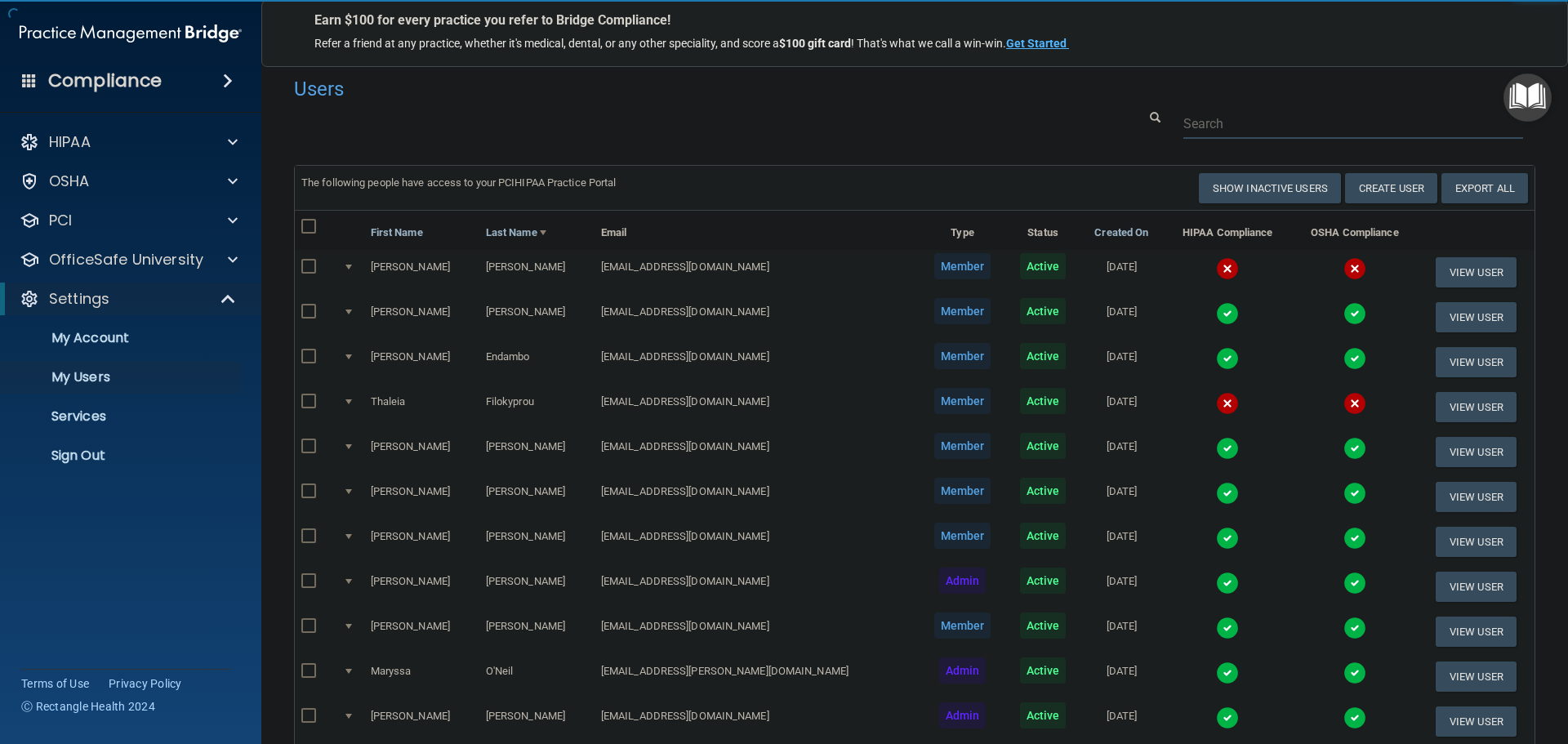
click at [1261, 118] on input "text" at bounding box center [1354, 124] width 340 height 30
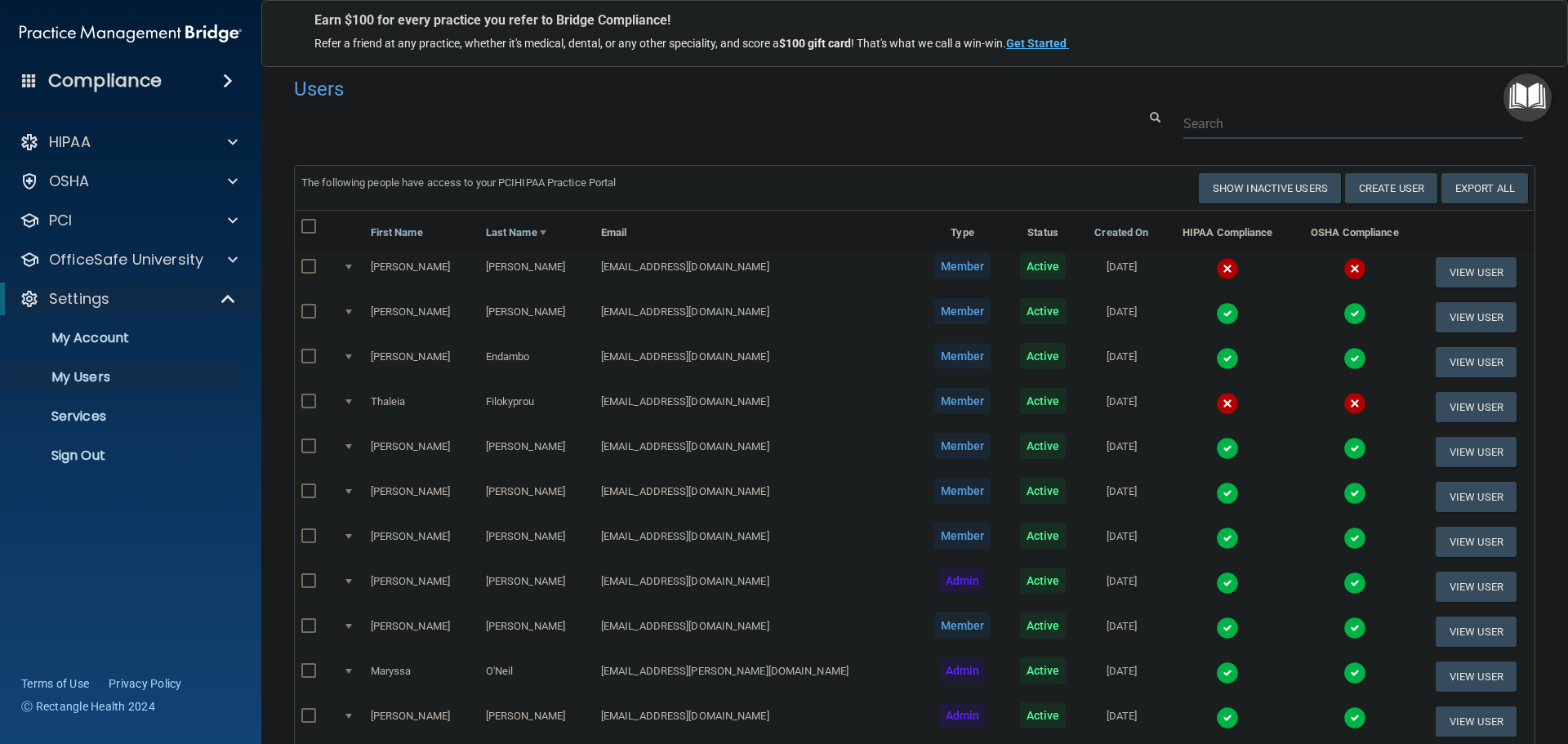
paste input "[EMAIL_ADDRESS][DOMAIN_NAME]"
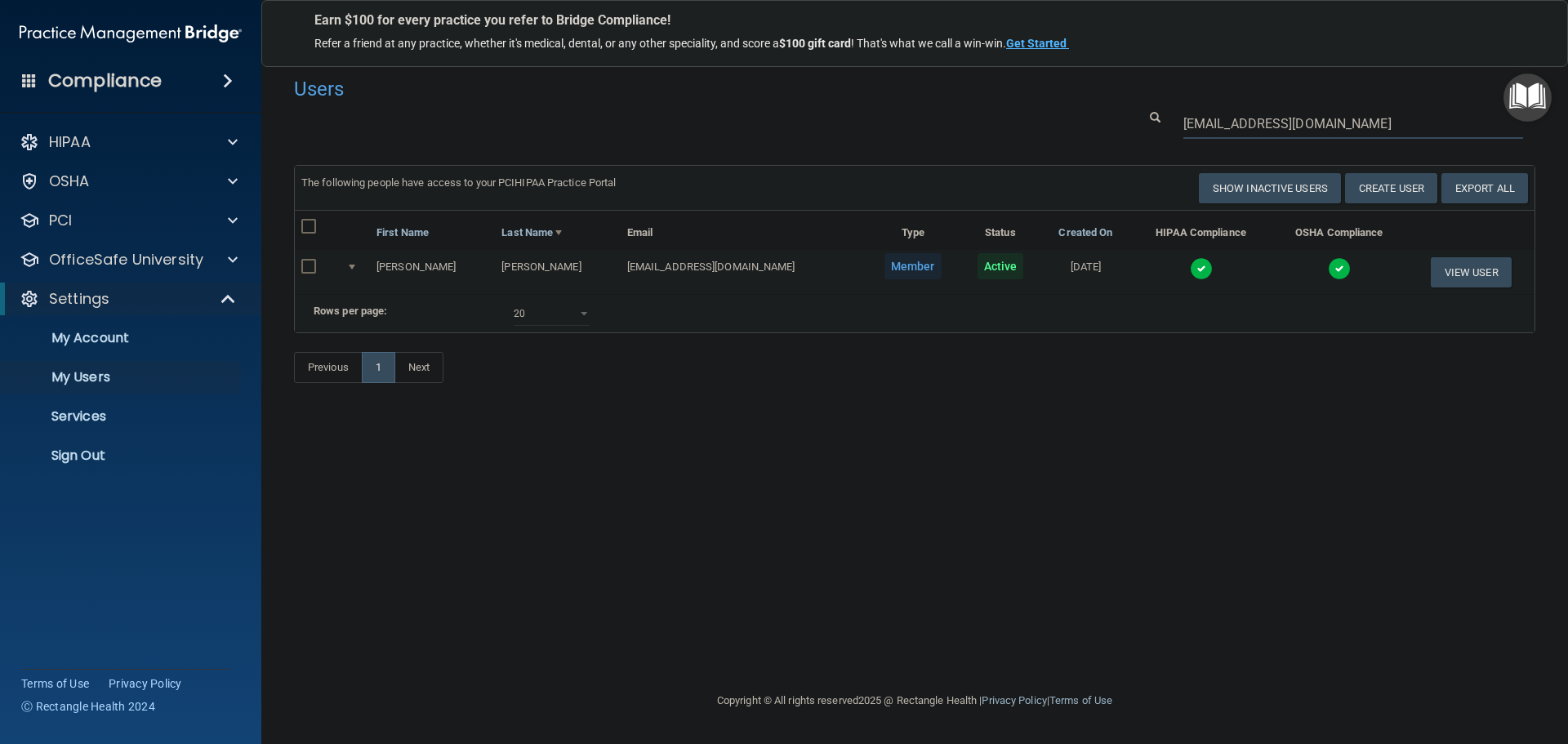
type input "[EMAIL_ADDRESS][DOMAIN_NAME]"
click at [1190, 269] on img at bounding box center [1202, 269] width 23 height 23
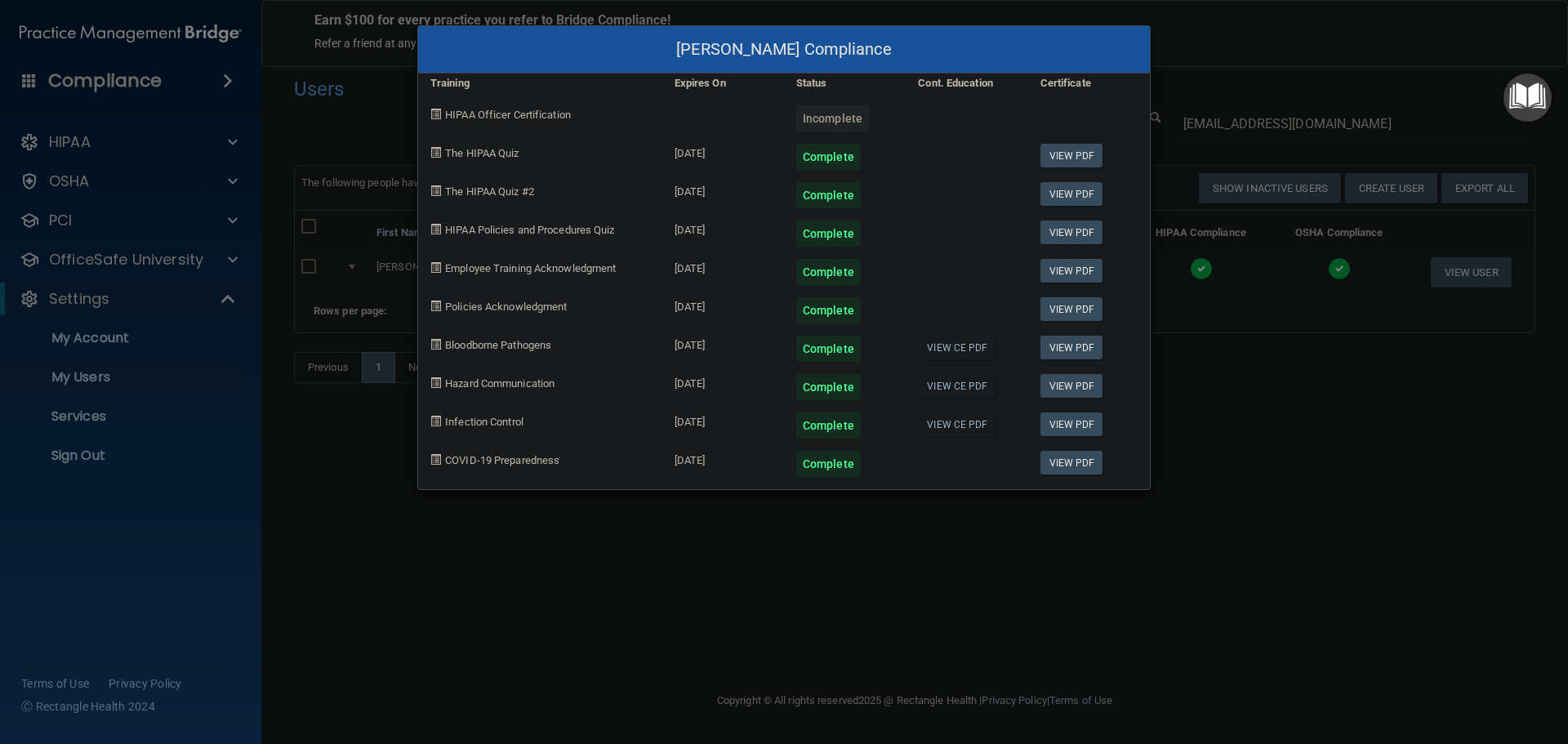
click at [444, 542] on div "[PERSON_NAME] Compliance Training Expires On Status Cont. Education Certificate…" at bounding box center [784, 372] width 1568 height 744
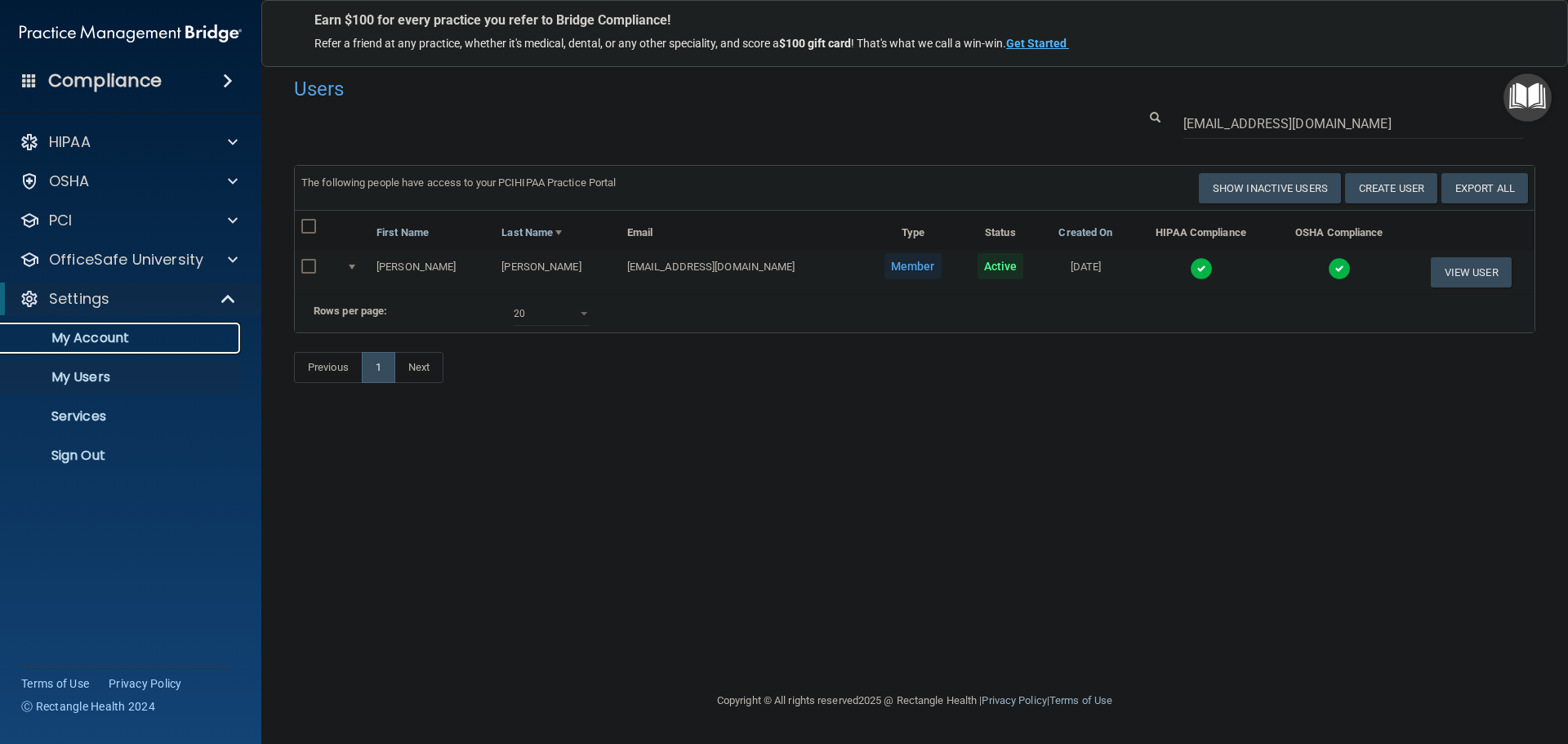
click at [110, 341] on p "My Account" at bounding box center [121, 337] width 223 height 16
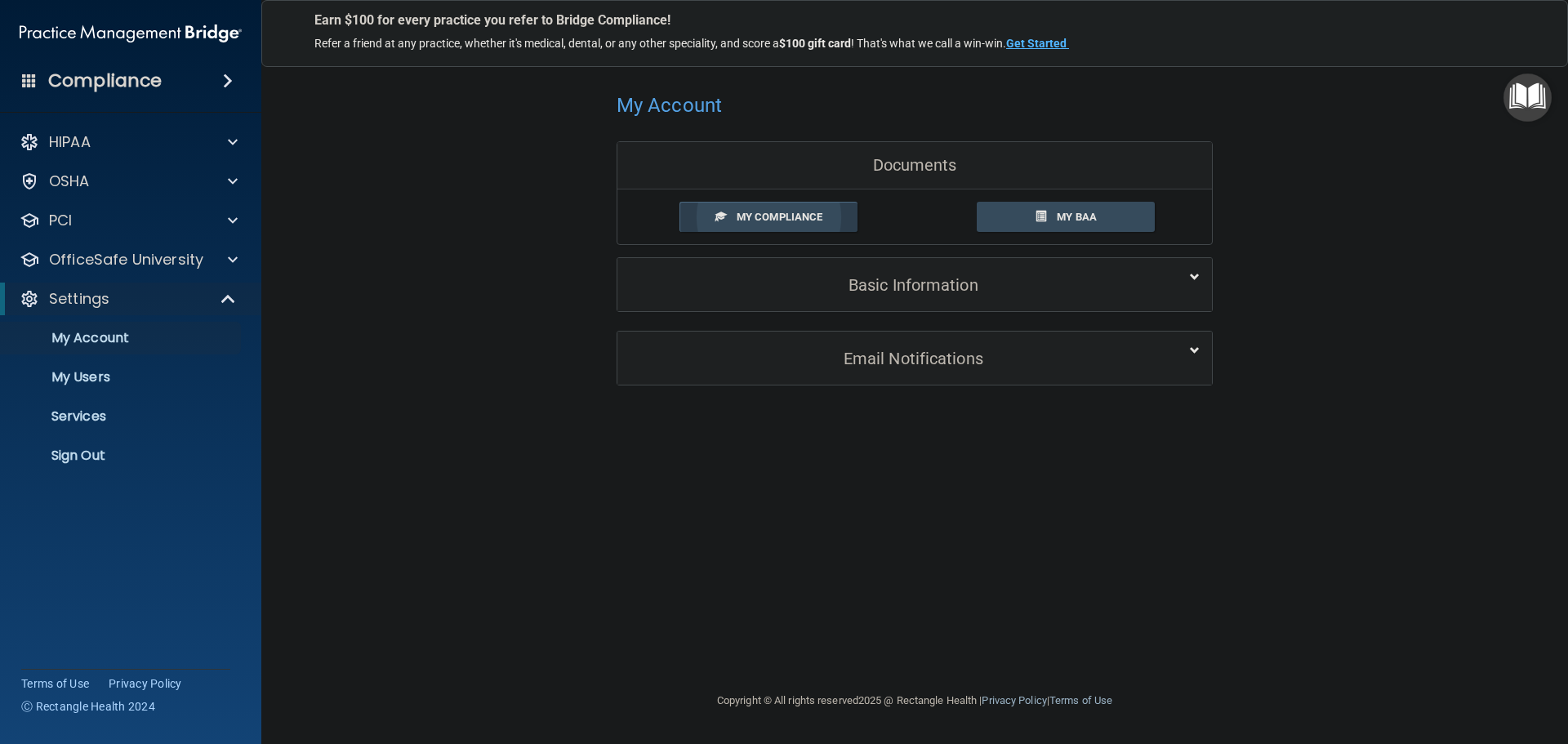
drag, startPoint x: 717, startPoint y: 209, endPoint x: 726, endPoint y: 209, distance: 9.0
click at [726, 209] on link "My Compliance" at bounding box center [768, 217] width 179 height 30
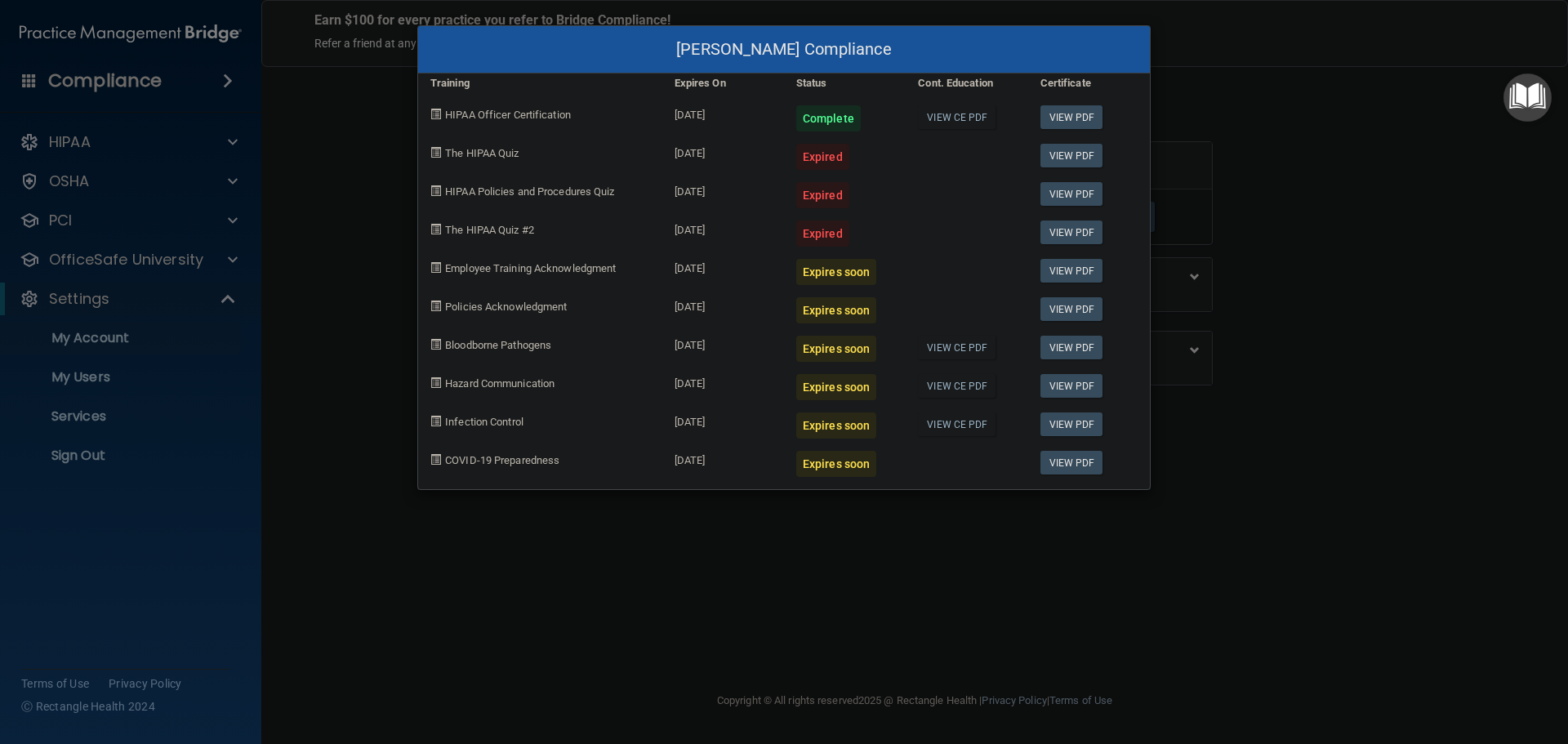
click at [387, 303] on div "[PERSON_NAME] Compliance Training Expires On Status Cont. Education Certificate…" at bounding box center [784, 372] width 1568 height 744
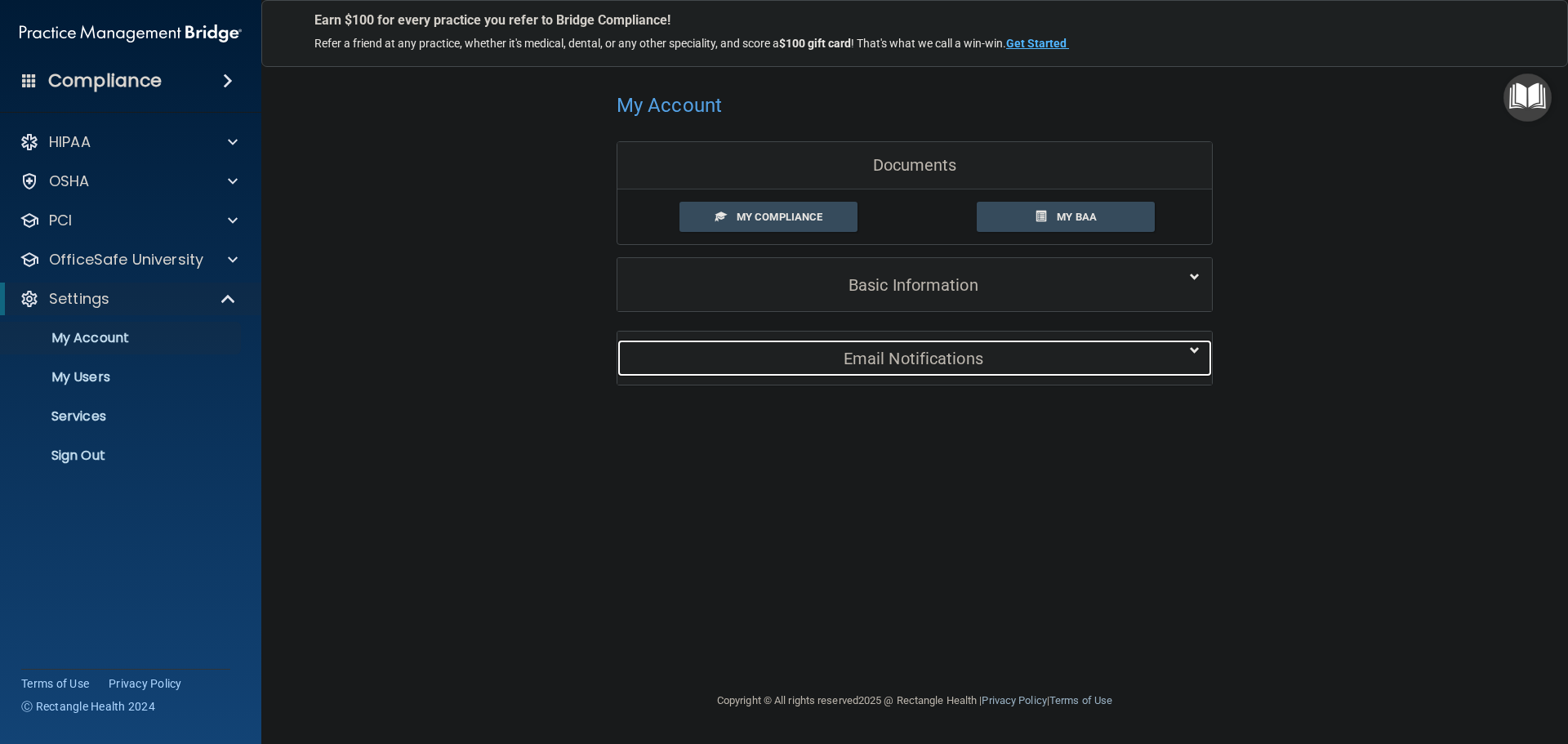
click at [772, 348] on div "Email Notifications" at bounding box center [890, 358] width 545 height 37
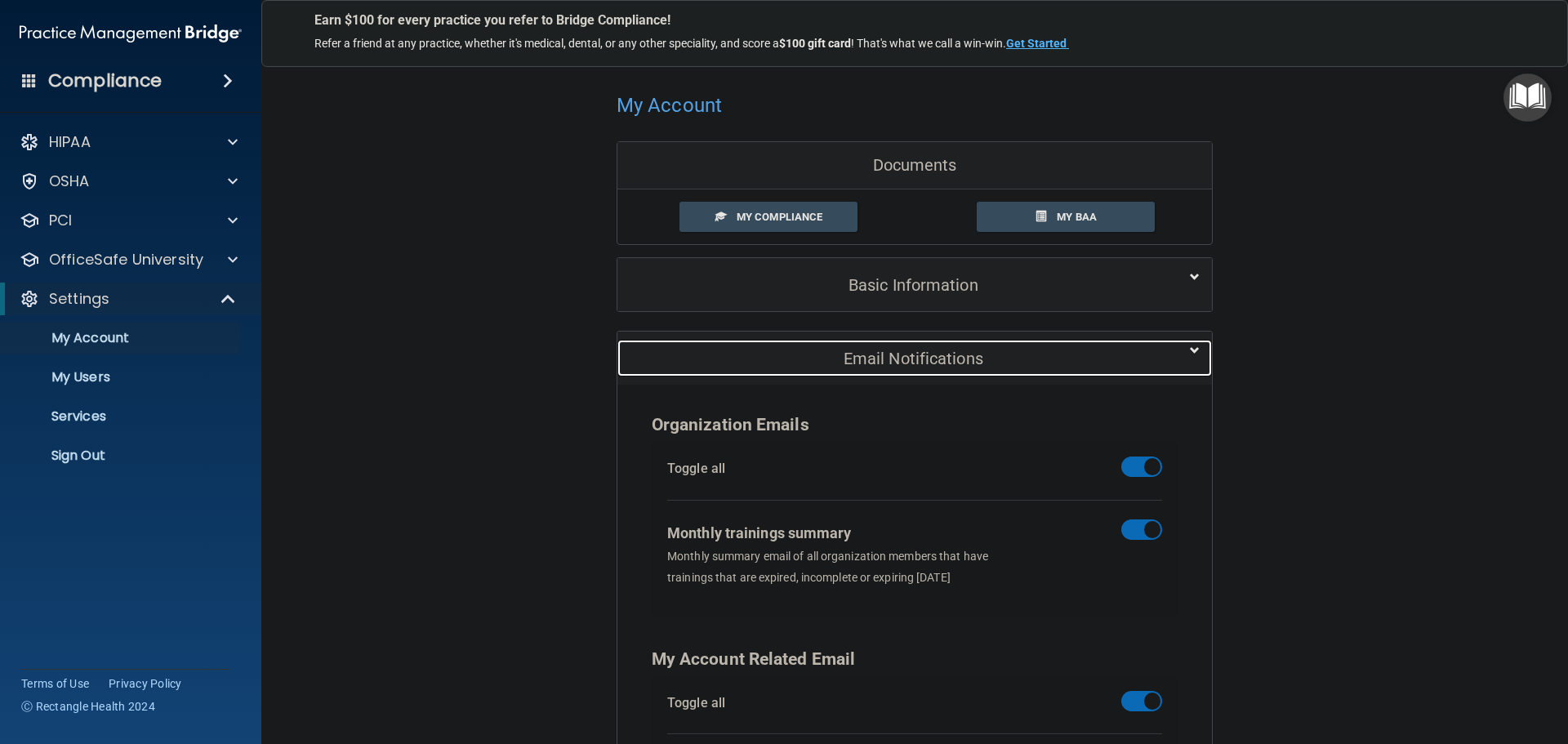
scroll to position [162, 0]
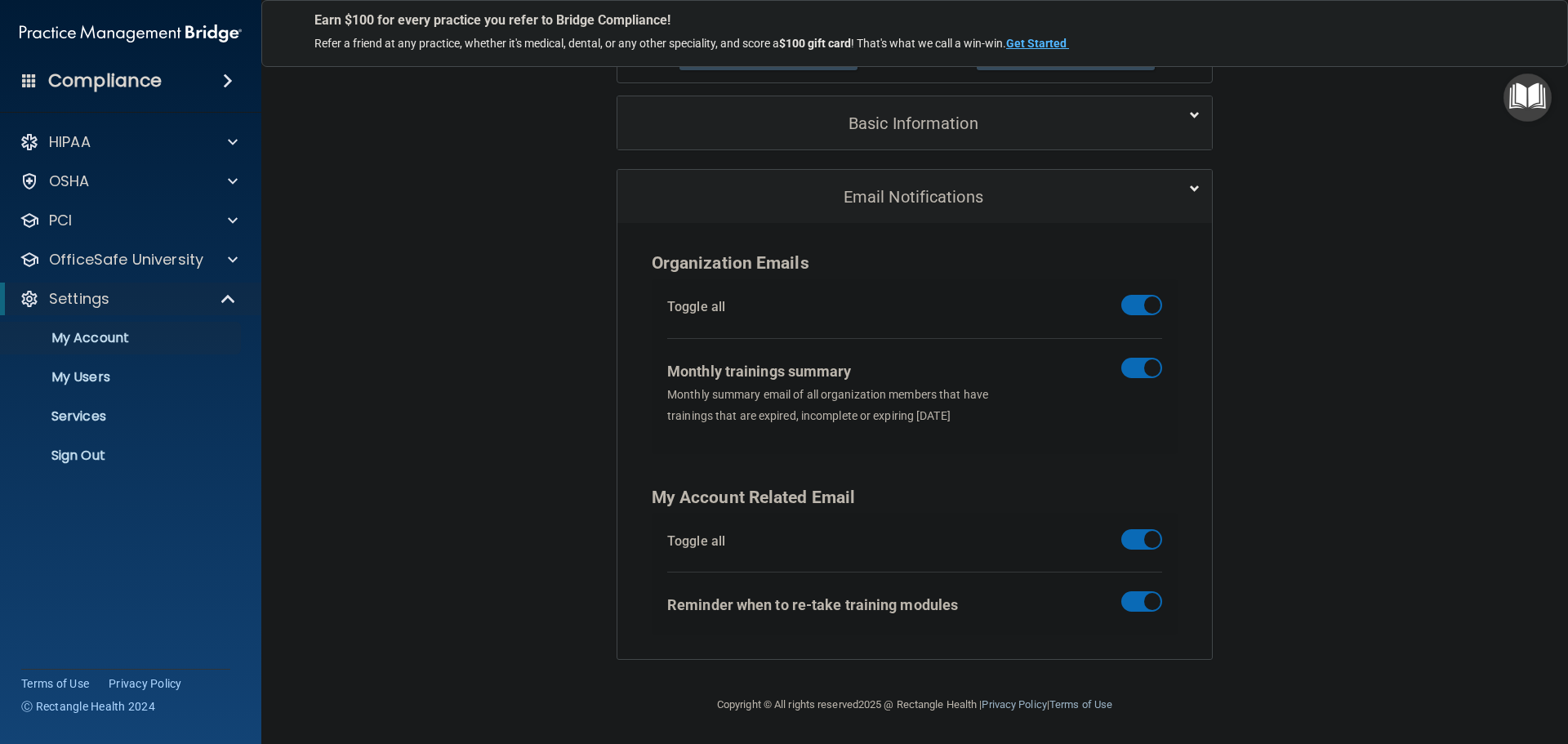
click at [1140, 604] on span at bounding box center [1141, 602] width 40 height 21
click at [1131, 604] on input "checkbox" at bounding box center [1131, 604] width 0 height 0
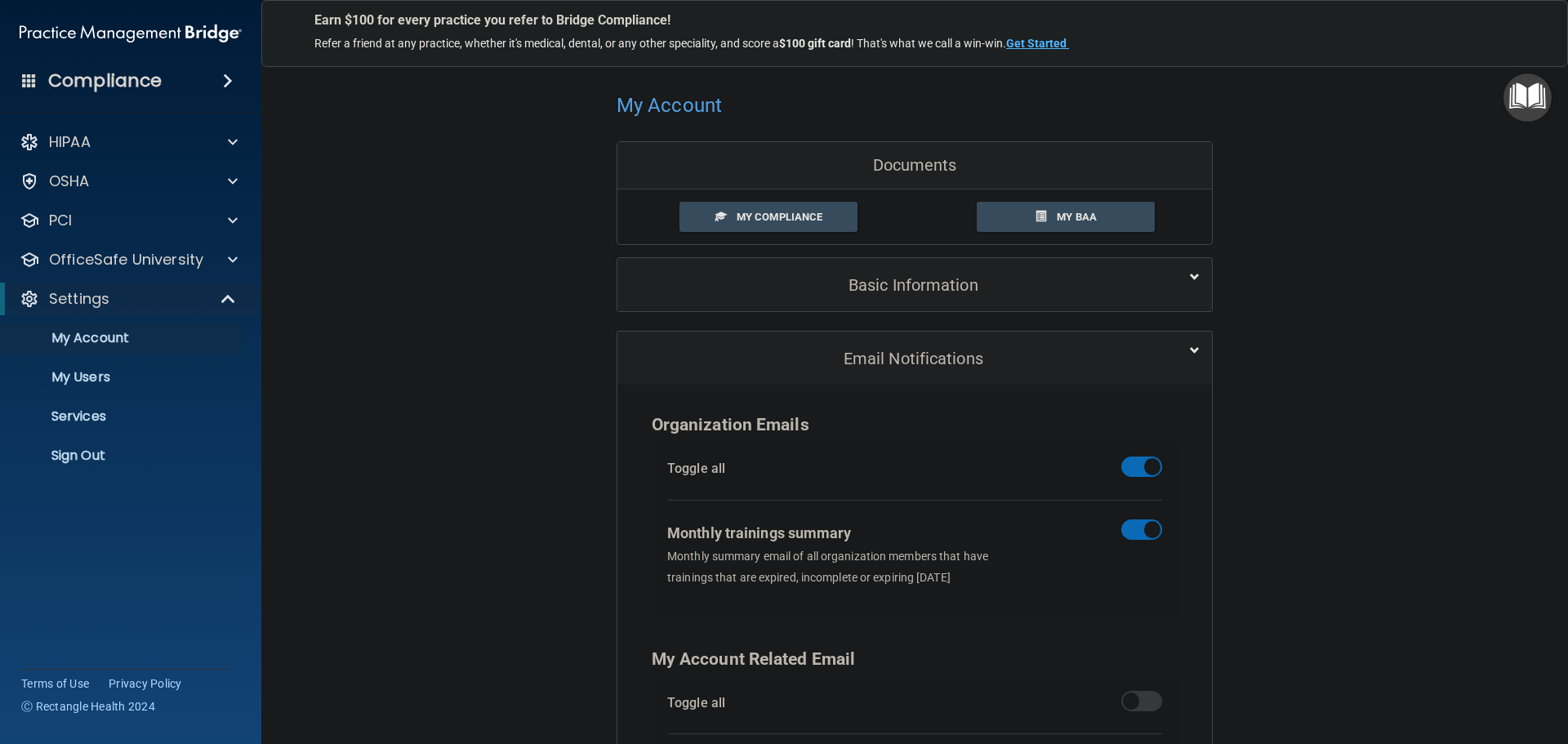
click at [552, 259] on div "My Account Documents My Compliance My Compliance My BAA Basic Information Full …" at bounding box center [915, 455] width 1242 height 772
